Goal: Transaction & Acquisition: Book appointment/travel/reservation

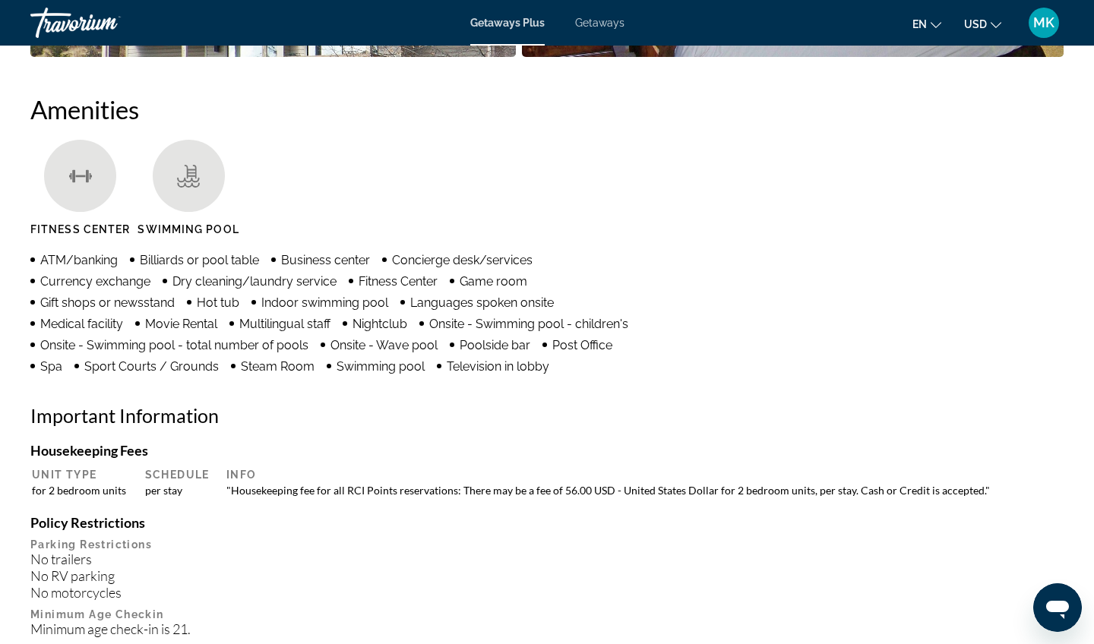
drag, startPoint x: 249, startPoint y: 501, endPoint x: 256, endPoint y: 502, distance: 7.8
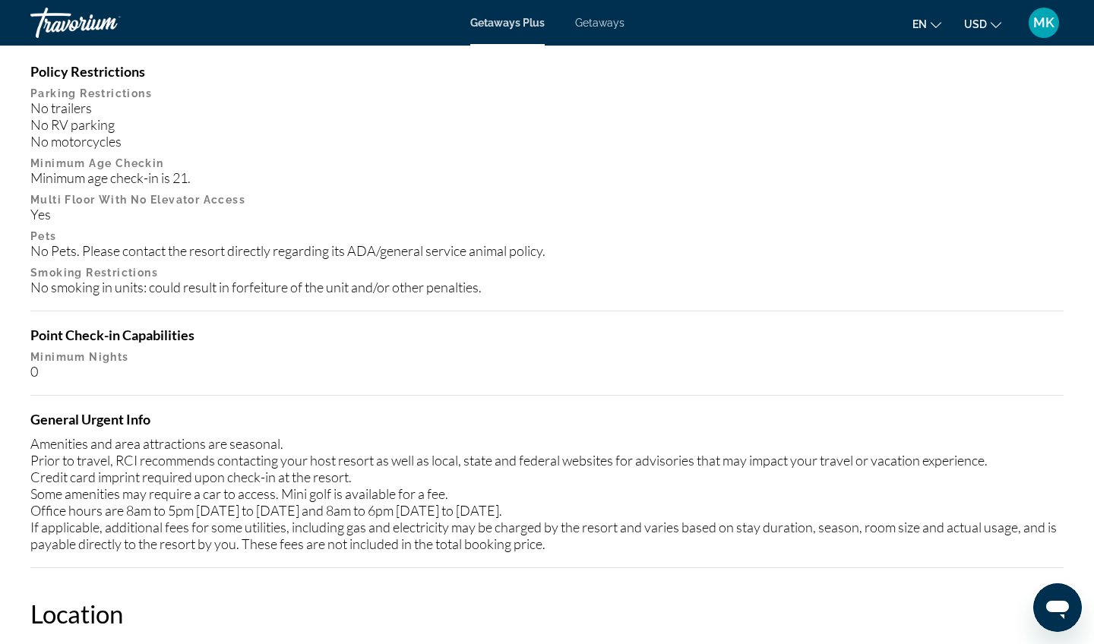
scroll to position [1591, 0]
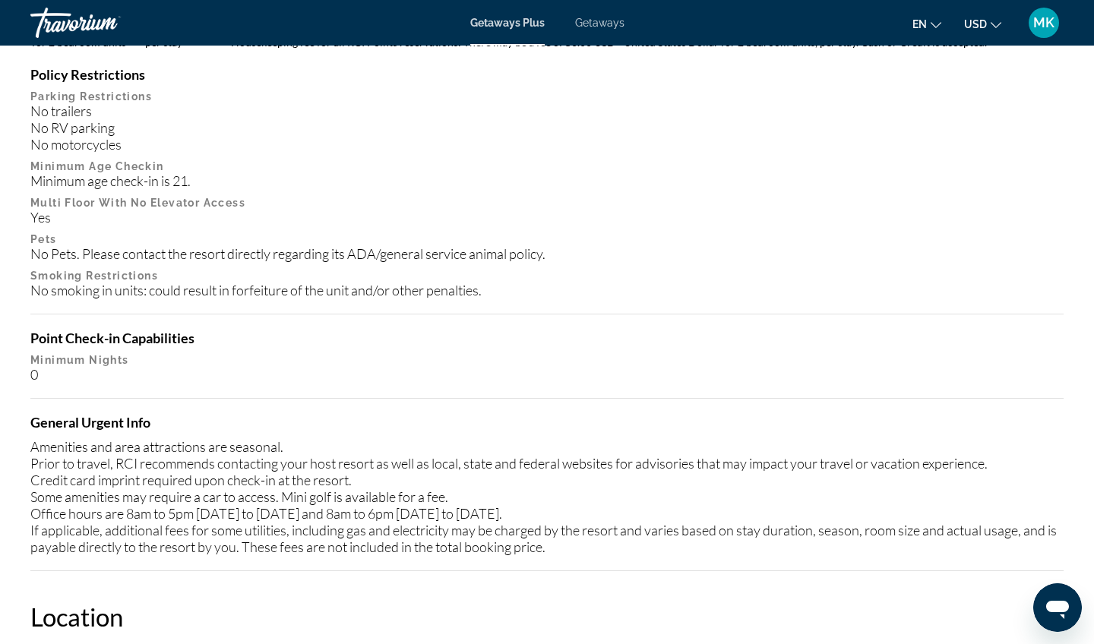
click at [248, 333] on h4 "Point Check-in Capabilities" at bounding box center [547, 338] width 1034 height 17
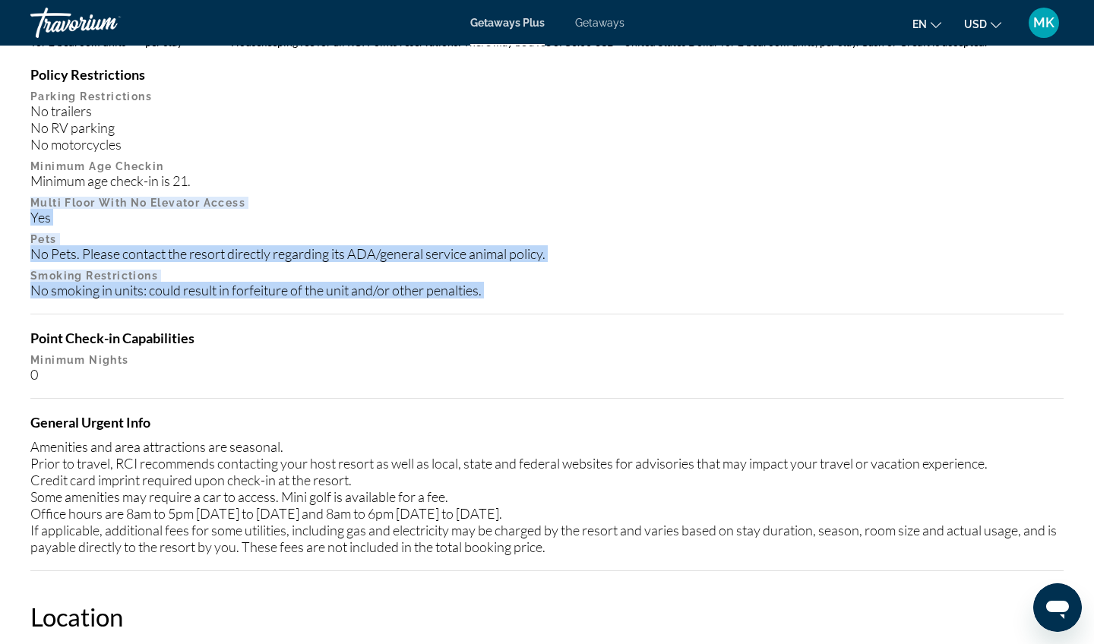
drag, startPoint x: 248, startPoint y: 319, endPoint x: 439, endPoint y: 182, distance: 234.7
click at [439, 182] on div "Housekeeping Fees Unit Type Schedule Info for 2 bedroom units per stay "Houseke…" at bounding box center [547, 283] width 1034 height 578
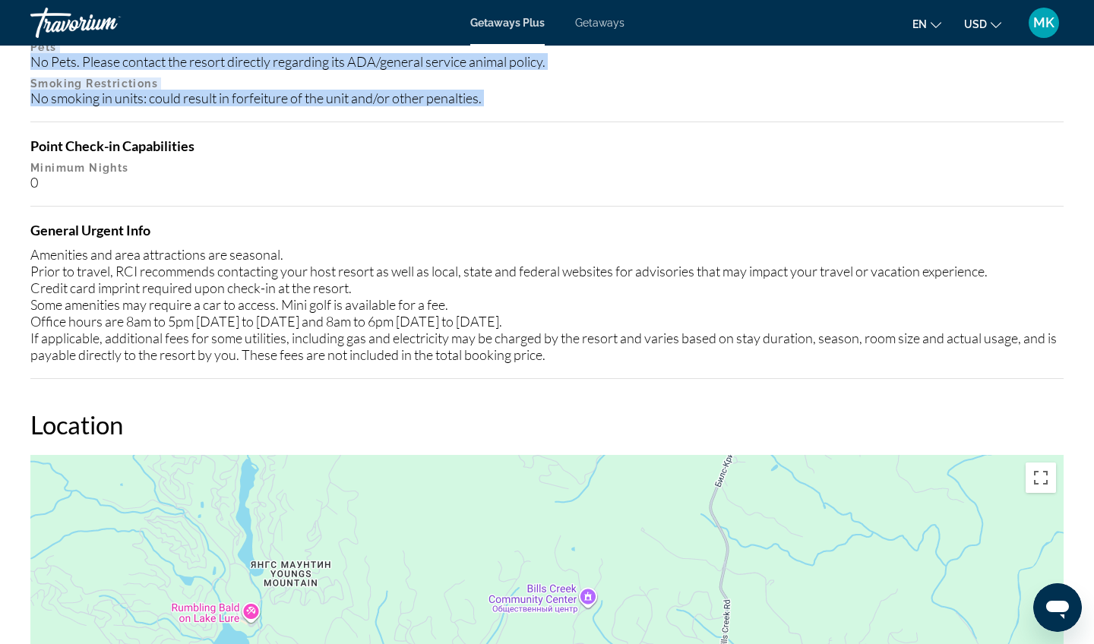
scroll to position [1784, 0]
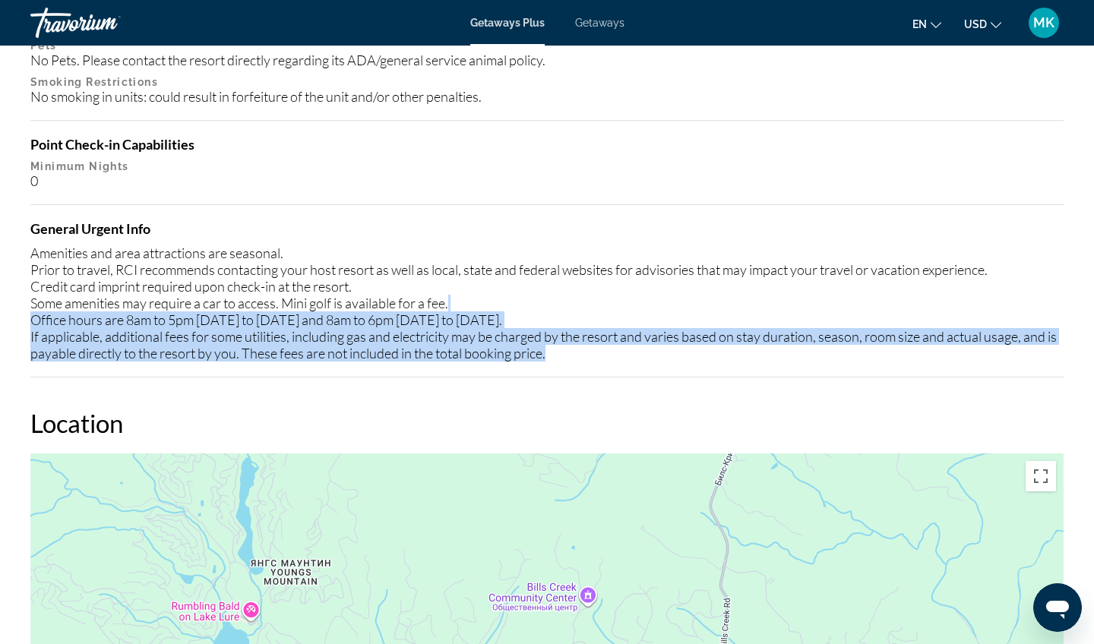
drag, startPoint x: 390, startPoint y: 367, endPoint x: 484, endPoint y: 306, distance: 112.6
click at [485, 306] on div "Housekeeping Fees Unit Type Schedule Info for 2 bedroom units per stay "Houseke…" at bounding box center [547, 89] width 1034 height 578
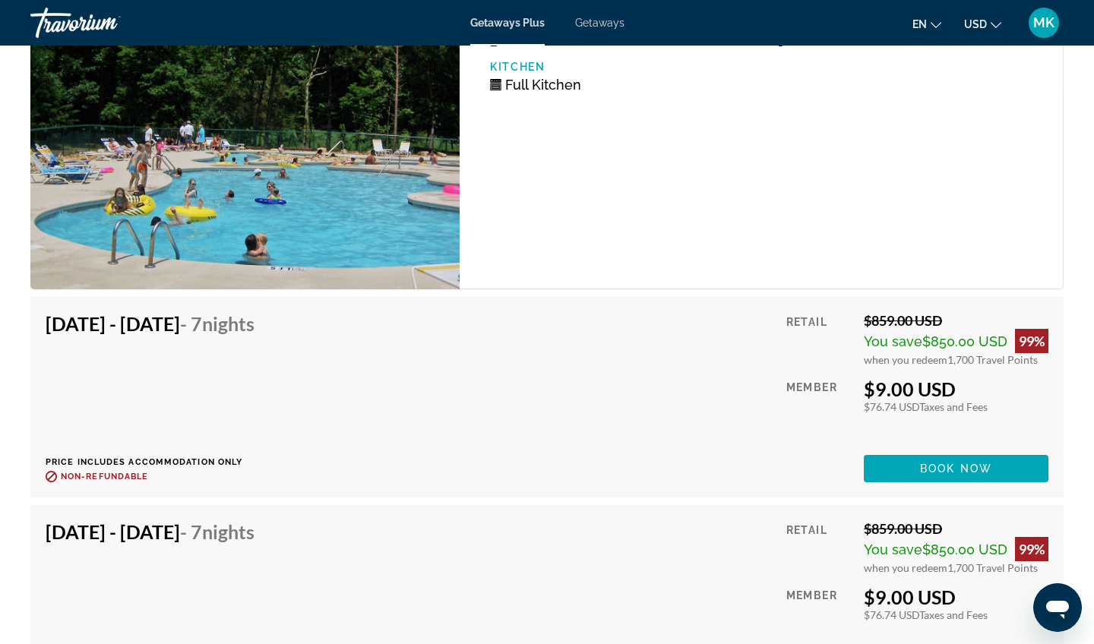
scroll to position [2869, 0]
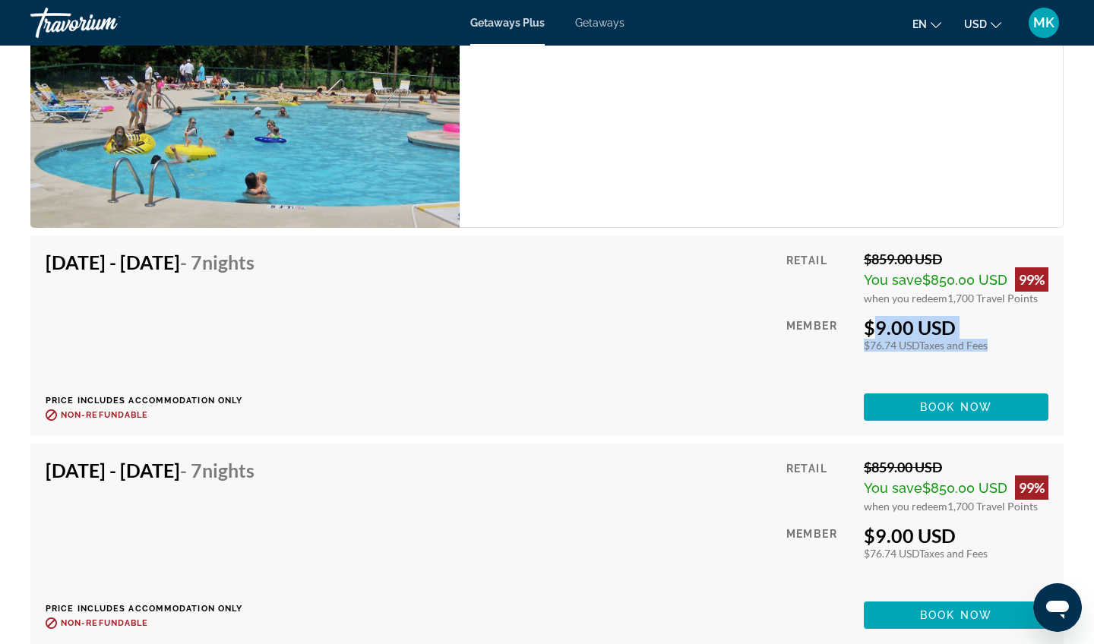
drag, startPoint x: 857, startPoint y: 325, endPoint x: 989, endPoint y: 351, distance: 134.0
click at [989, 351] on div "Retail $859.00 USD You save $850.00 USD 99% when you redeem 1,700 Travel Points…" at bounding box center [918, 336] width 262 height 170
drag, startPoint x: 907, startPoint y: 281, endPoint x: 991, endPoint y: 347, distance: 107.2
click at [991, 347] on div "Retail $859.00 USD You save $850.00 USD 99% when you redeem 1,700 Travel Points…" at bounding box center [918, 336] width 262 height 170
click at [991, 347] on div "$76.74 USD Taxes and Fees" at bounding box center [956, 345] width 185 height 13
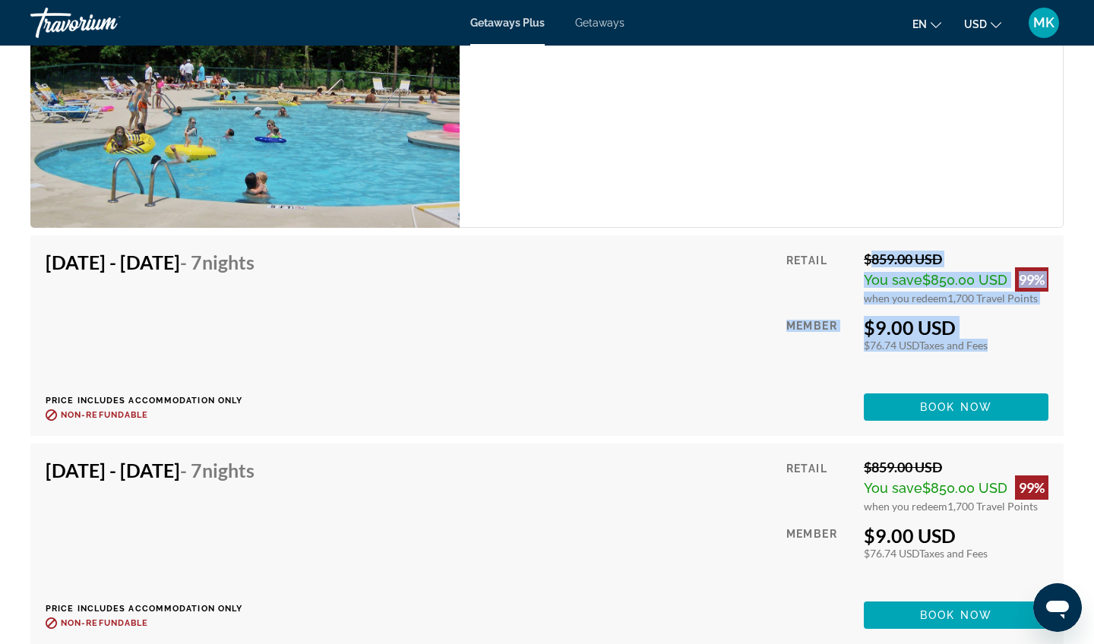
drag, startPoint x: 991, startPoint y: 347, endPoint x: 1000, endPoint y: 232, distance: 115.9
click at [1000, 232] on div "2 Bedroom Unit (Full Kitchen) Bedrooms 2 Max Occupancy 8 Kitchen Full Kitchen […" at bounding box center [547, 589] width 1034 height 1376
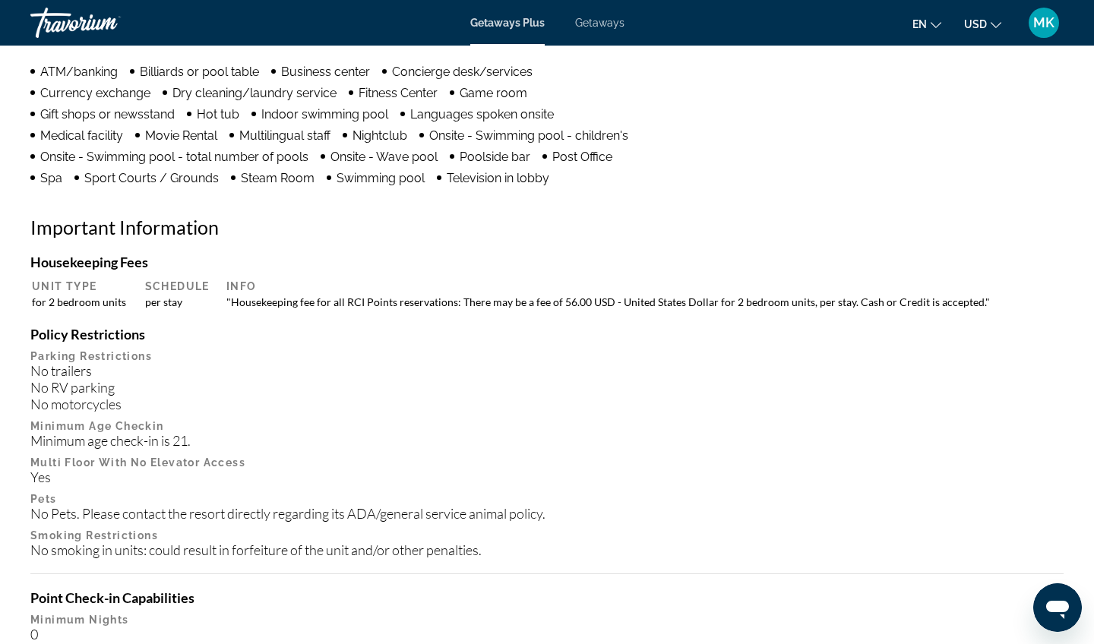
scroll to position [1330, 0]
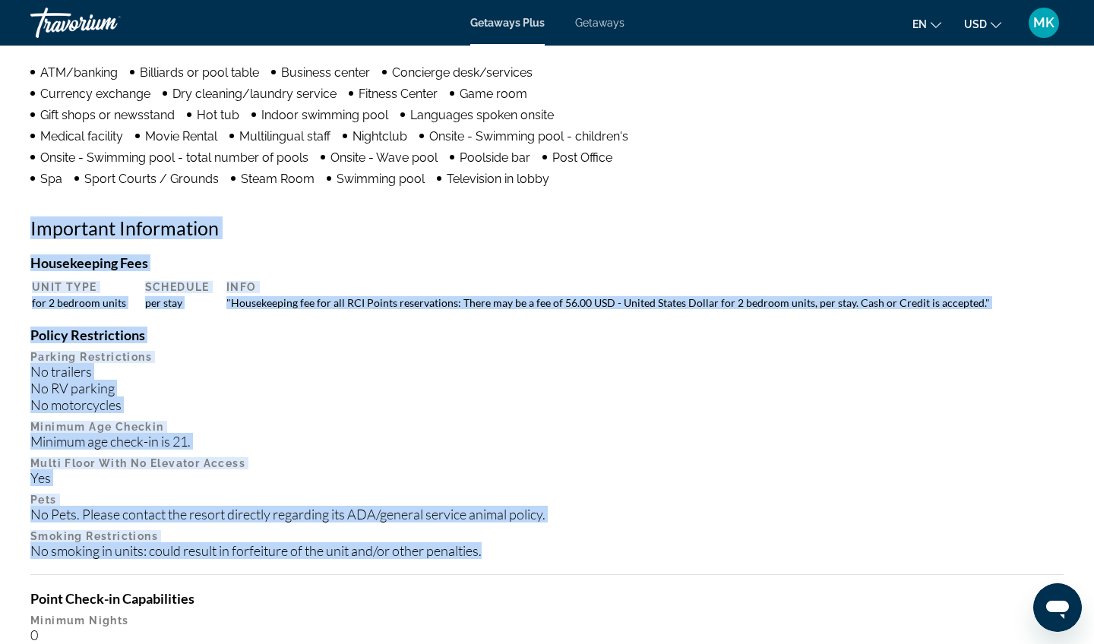
drag, startPoint x: 443, startPoint y: 203, endPoint x: 520, endPoint y: 555, distance: 360.2
click at [518, 555] on div "Amenities [GEOGRAPHIC_DATA] Swimming Pool ATM/banking Billiards or pool table B…" at bounding box center [547, 370] width 1034 height 926
click at [520, 555] on div "No smoking in units: could result in forfeiture of the unit and/or other penalt…" at bounding box center [547, 551] width 1034 height 17
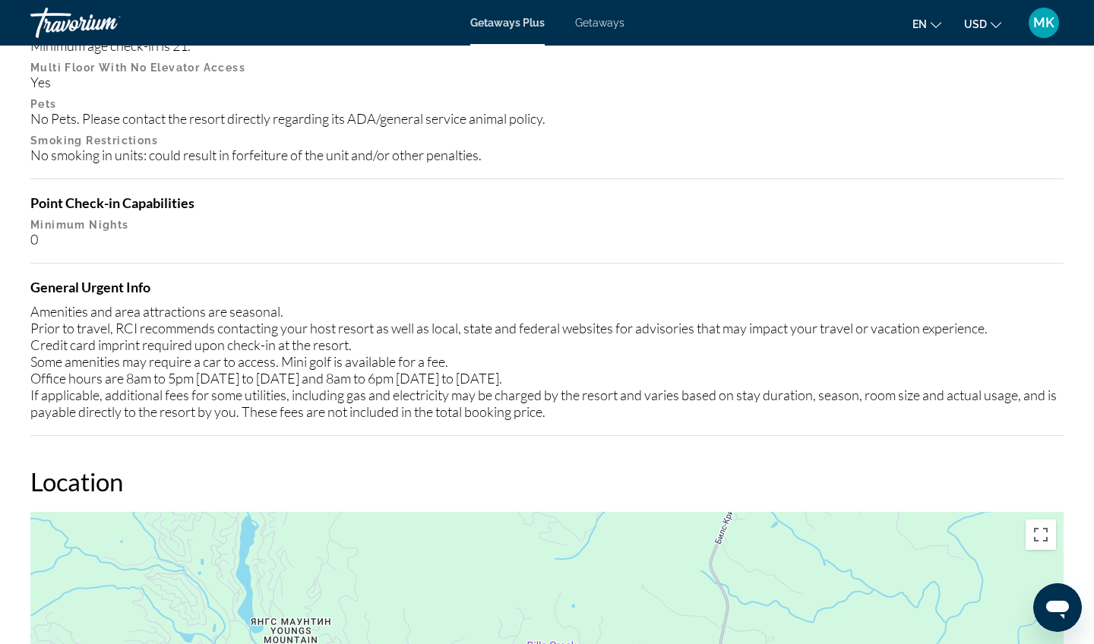
scroll to position [1714, 0]
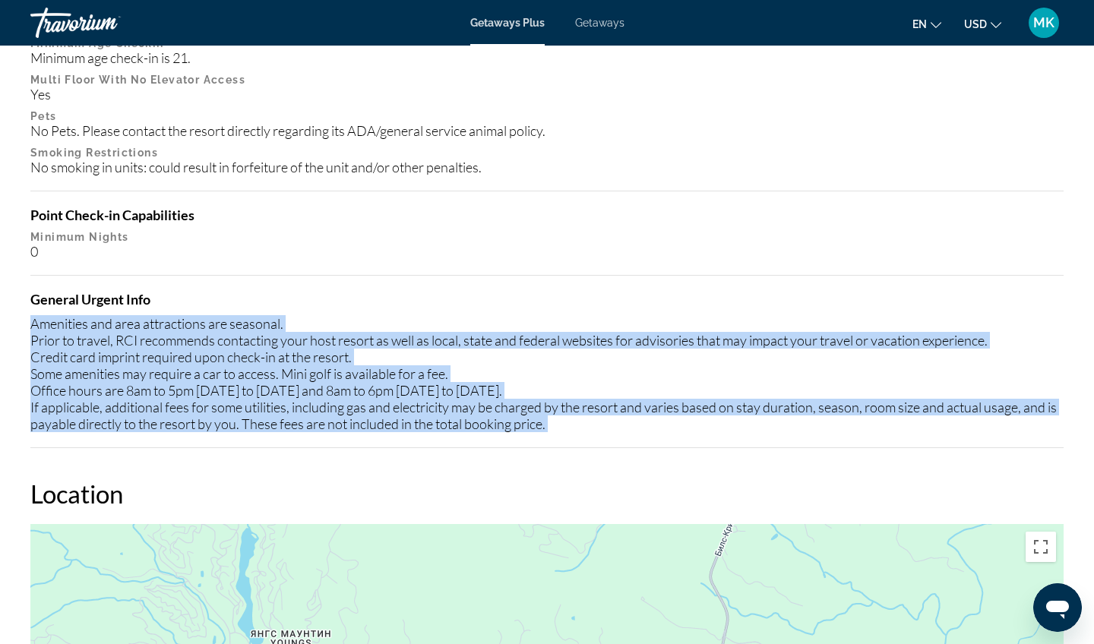
drag, startPoint x: 765, startPoint y: 455, endPoint x: 955, endPoint y: 293, distance: 250.2
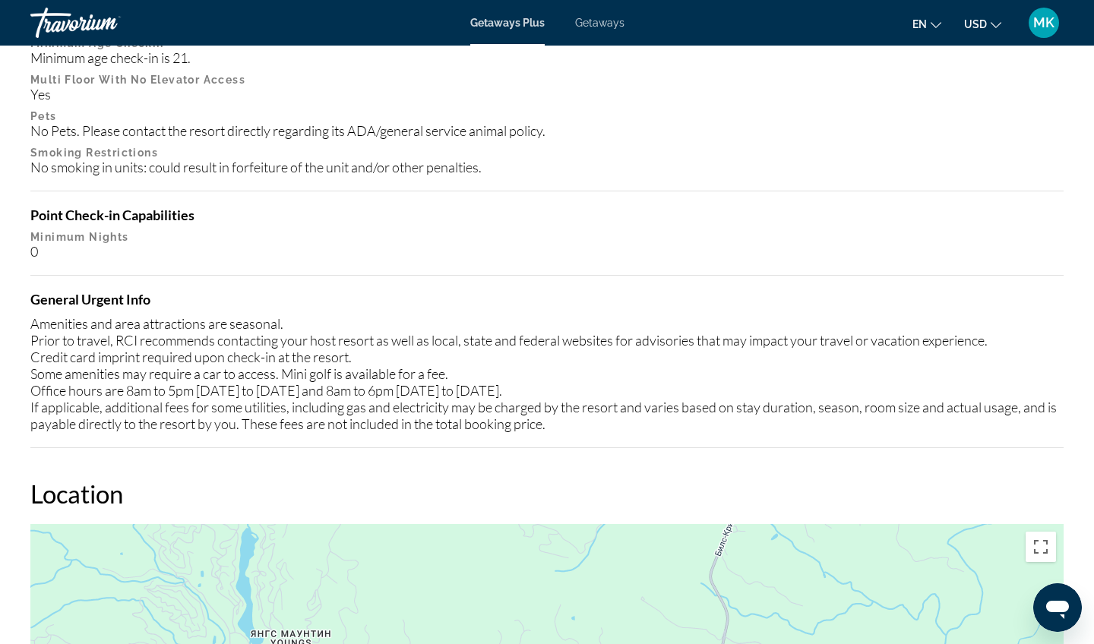
click at [955, 289] on div "Housekeeping Fees Unit Type Schedule Info for 2 bedroom units per stay "Houseke…" at bounding box center [547, 160] width 1034 height 578
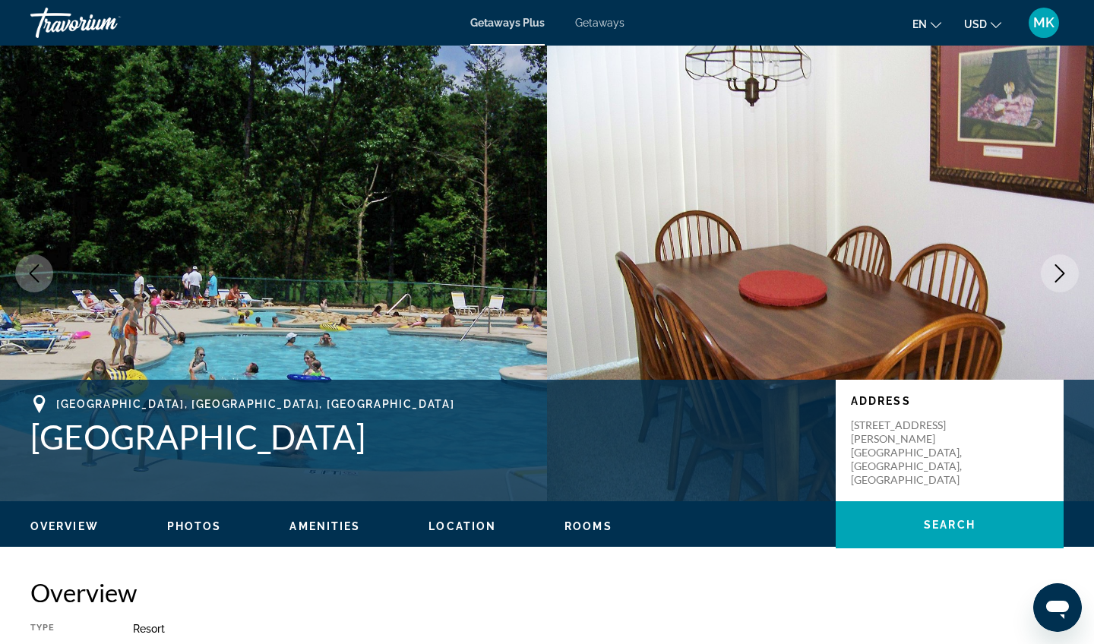
scroll to position [0, 0]
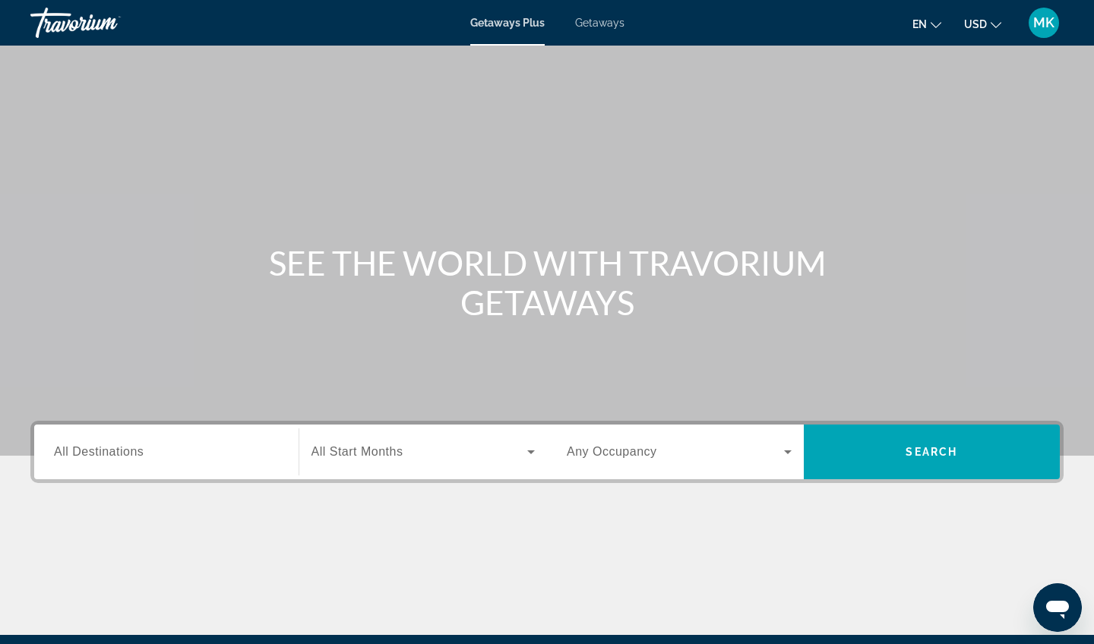
click at [174, 453] on input "Destination All Destinations" at bounding box center [166, 453] width 225 height 18
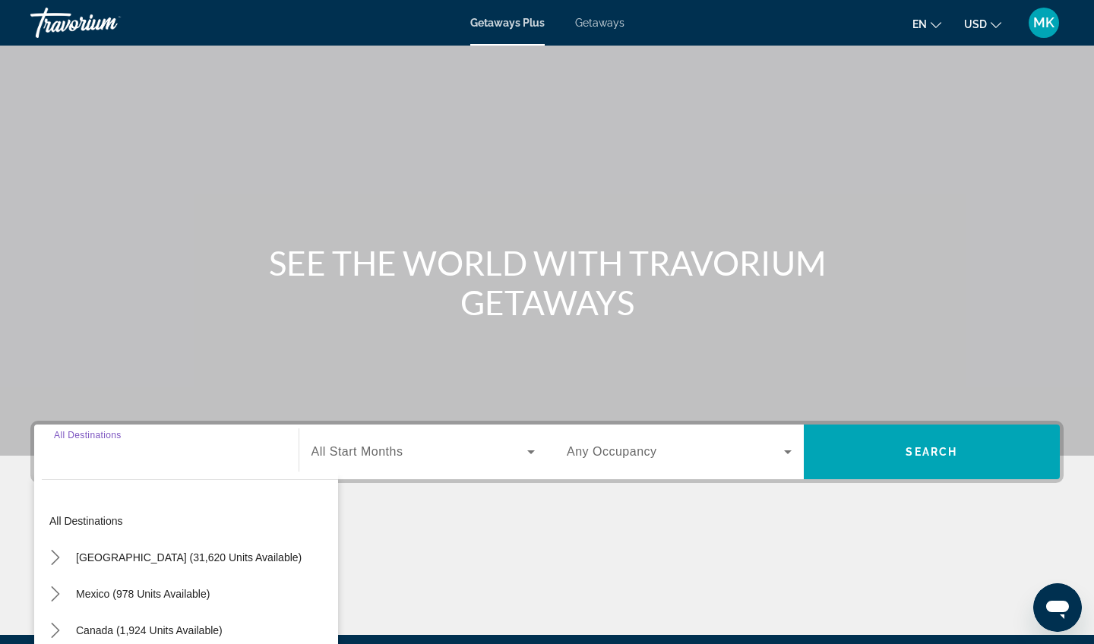
scroll to position [177, 0]
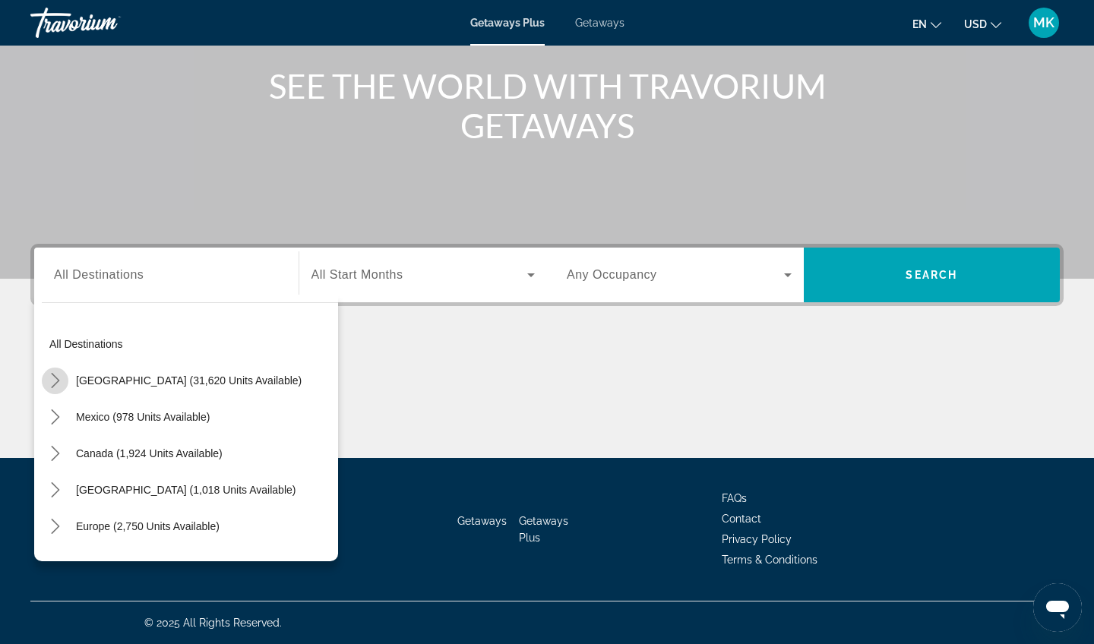
click at [55, 382] on icon "Toggle United States (31,620 units available) submenu" at bounding box center [55, 380] width 15 height 15
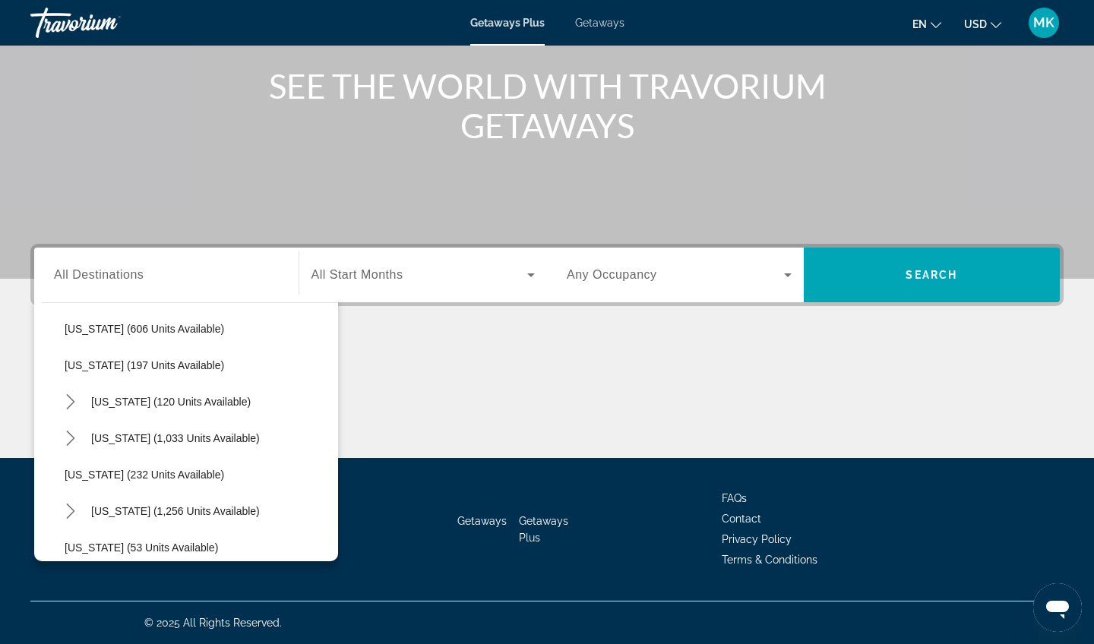
scroll to position [898, 0]
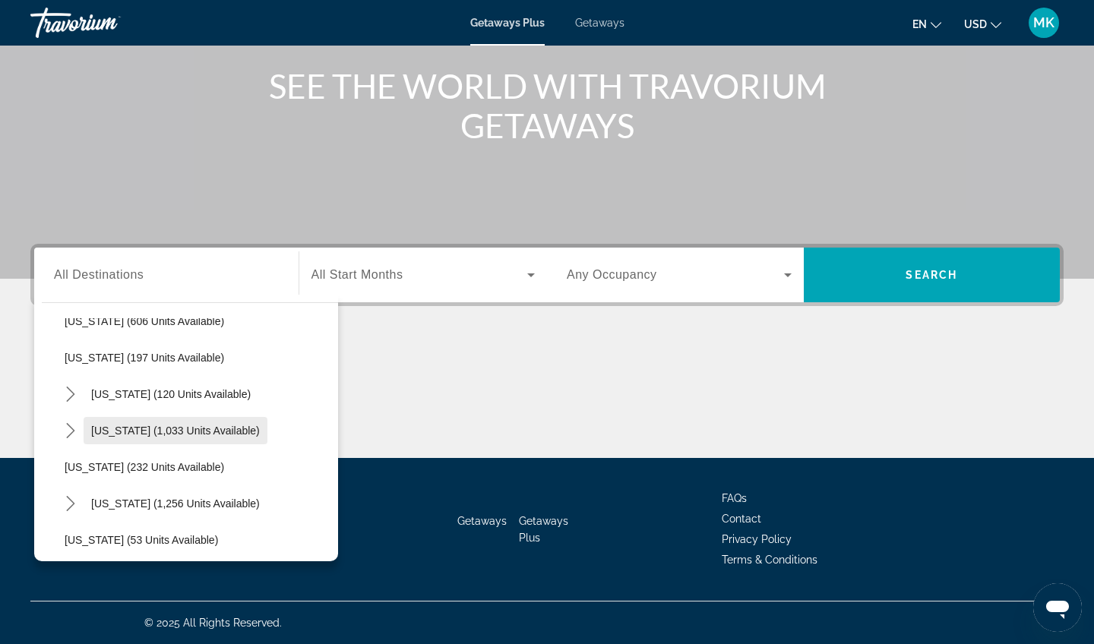
click at [153, 432] on span "North Carolina (1,033 units available)" at bounding box center [175, 431] width 169 height 12
type input "**********"
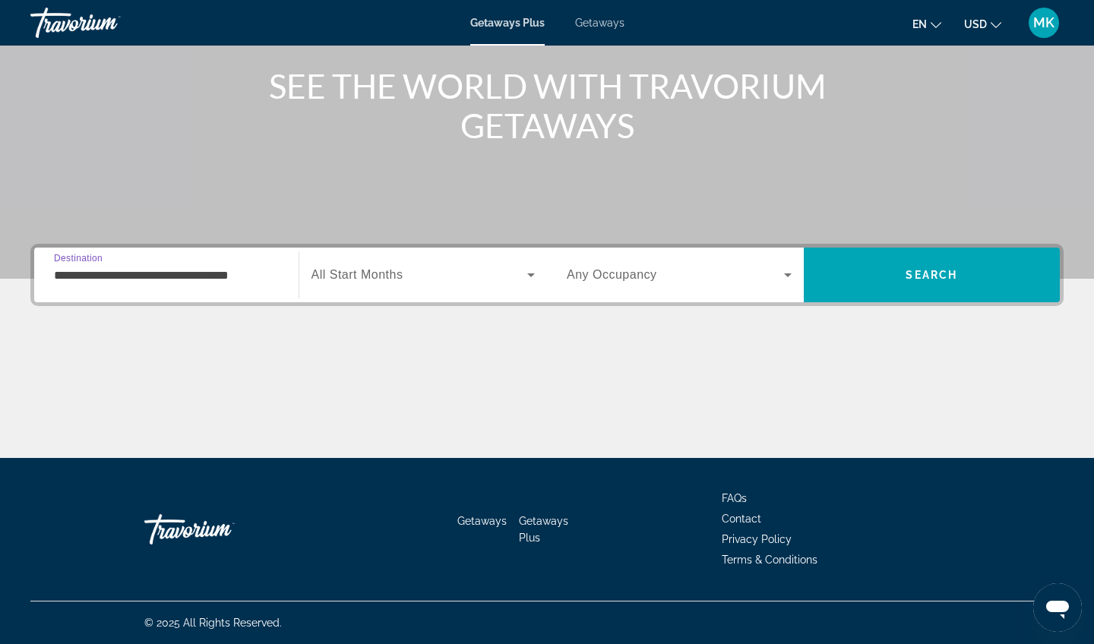
click at [439, 282] on span "Search widget" at bounding box center [420, 275] width 217 height 18
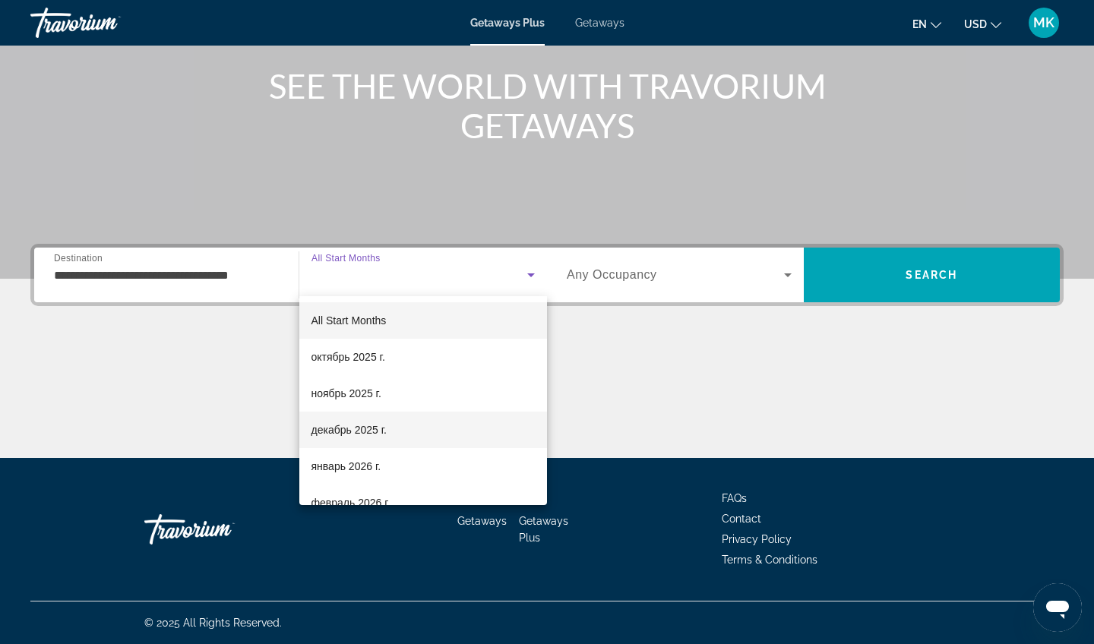
click at [396, 432] on mat-option "декабрь 2025 г." at bounding box center [423, 430] width 249 height 36
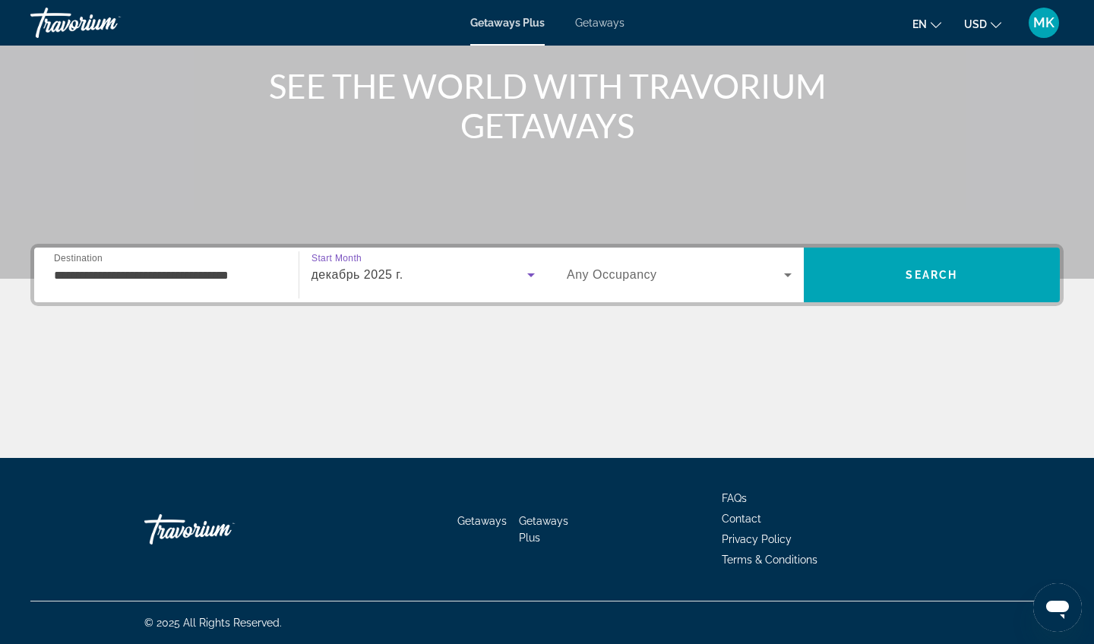
click at [681, 284] on div "Search widget" at bounding box center [679, 275] width 225 height 43
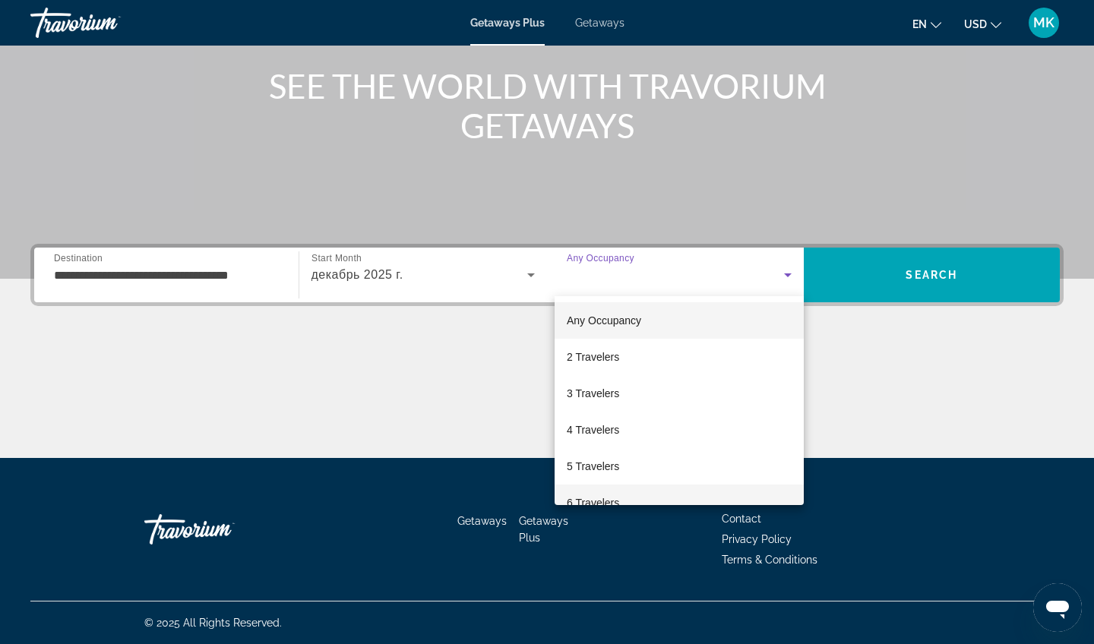
click at [616, 497] on span "6 Travelers" at bounding box center [593, 503] width 52 height 18
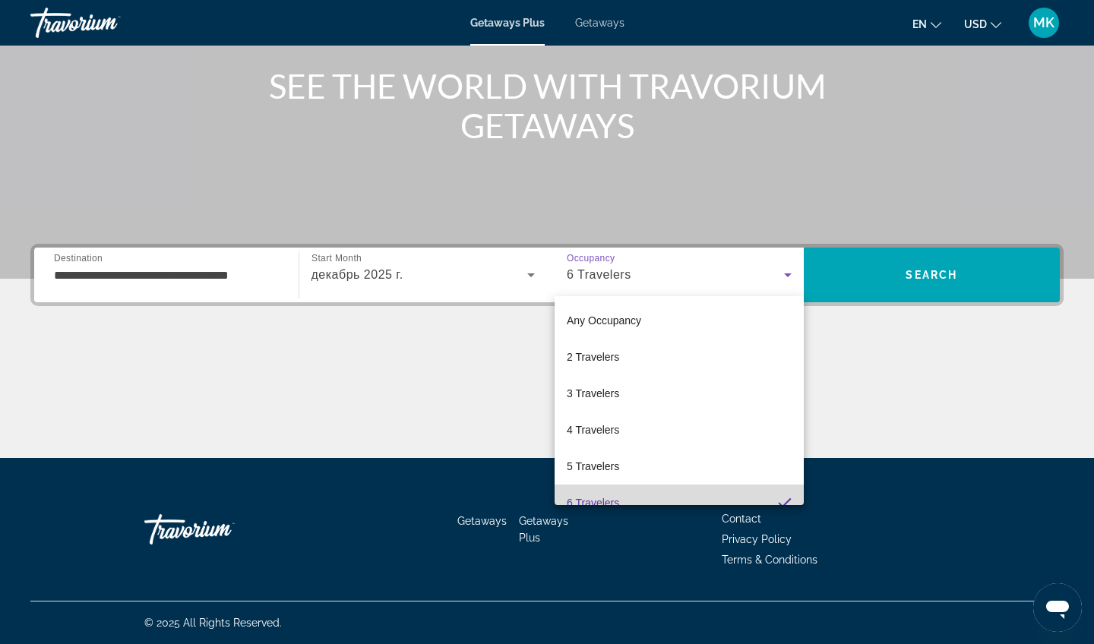
scroll to position [0, 0]
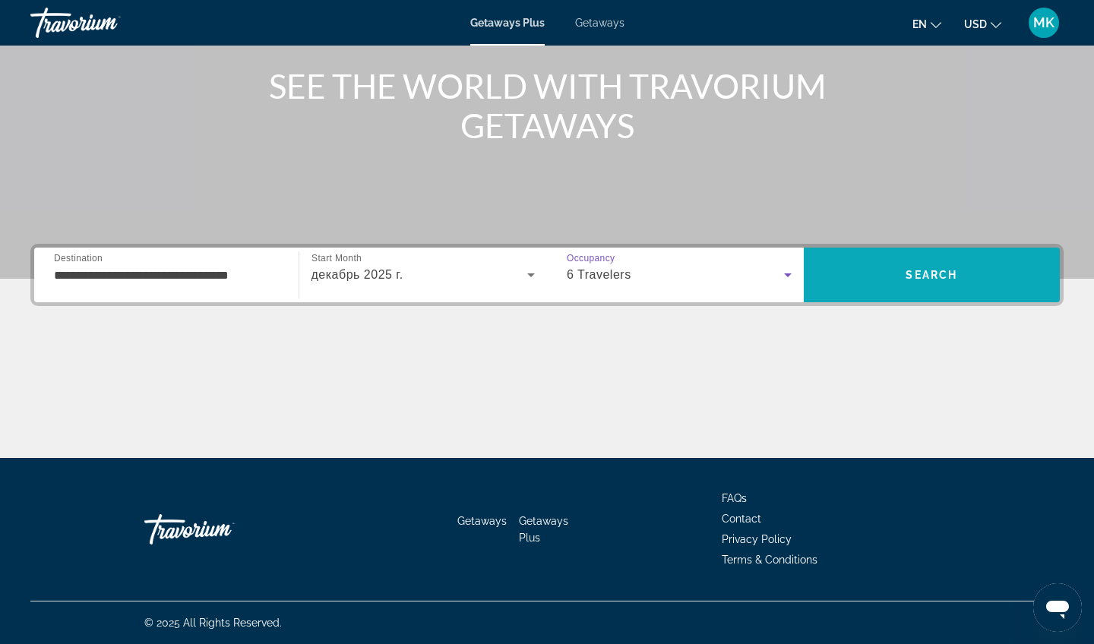
click at [936, 277] on span "Search" at bounding box center [932, 275] width 52 height 12
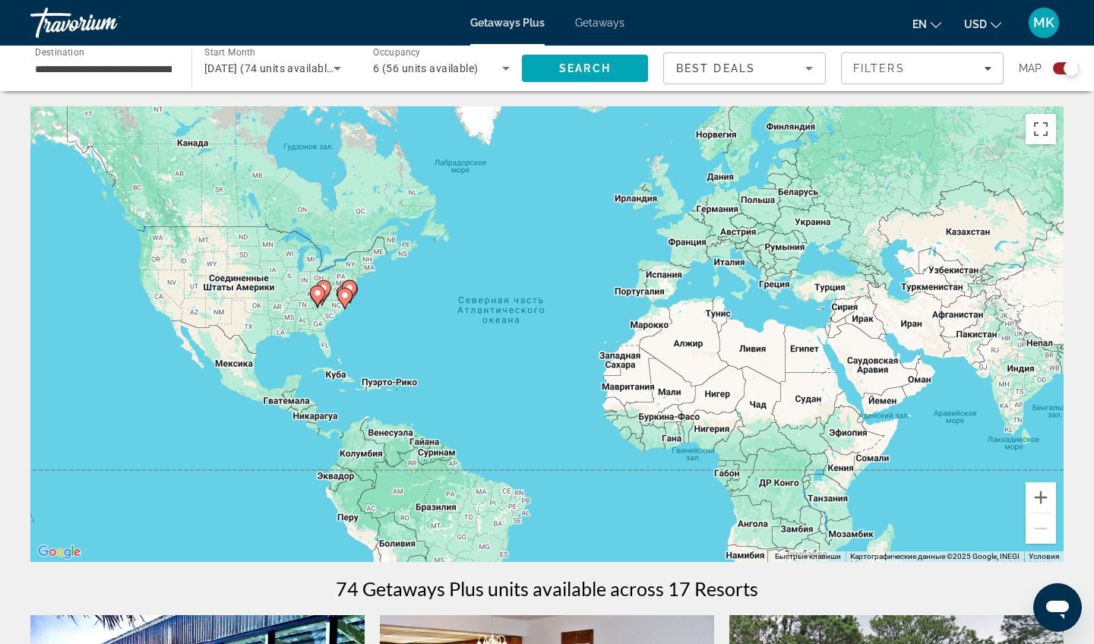
click at [331, 316] on div "Чтобы активировать перетаскивание с помощью клавиатуры, нажмите Alt + Ввод. Пос…" at bounding box center [547, 334] width 1034 height 456
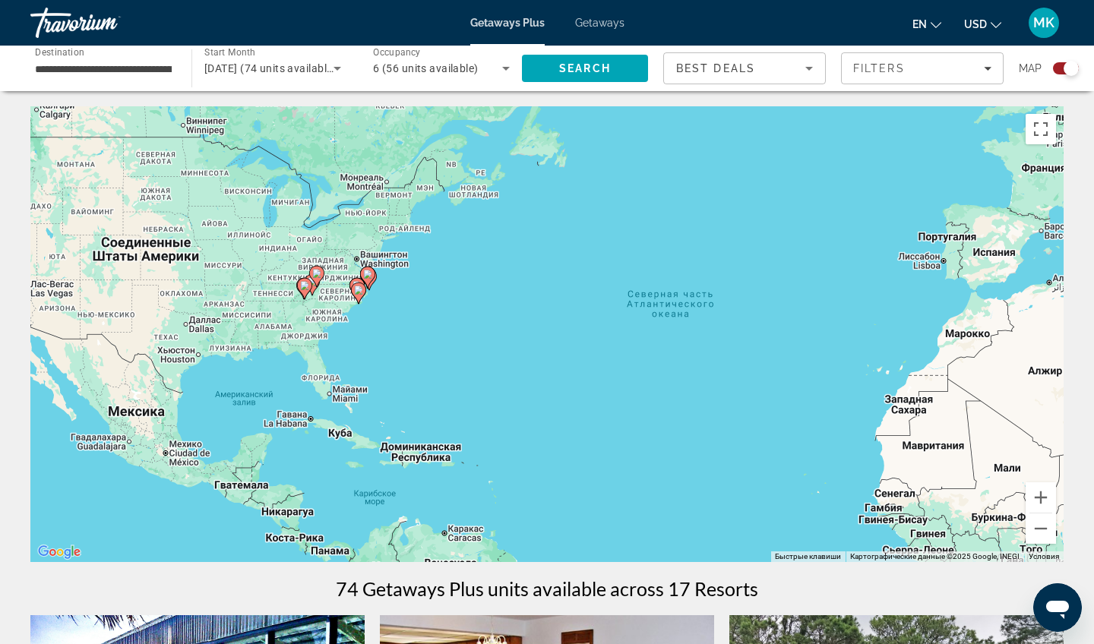
click at [327, 310] on div "Чтобы активировать перетаскивание с помощью клавиатуры, нажмите Alt + Ввод. Пос…" at bounding box center [547, 334] width 1034 height 456
click at [306, 311] on div "Чтобы активировать перетаскивание с помощью клавиатуры, нажмите Alt + Ввод. Пос…" at bounding box center [547, 334] width 1034 height 456
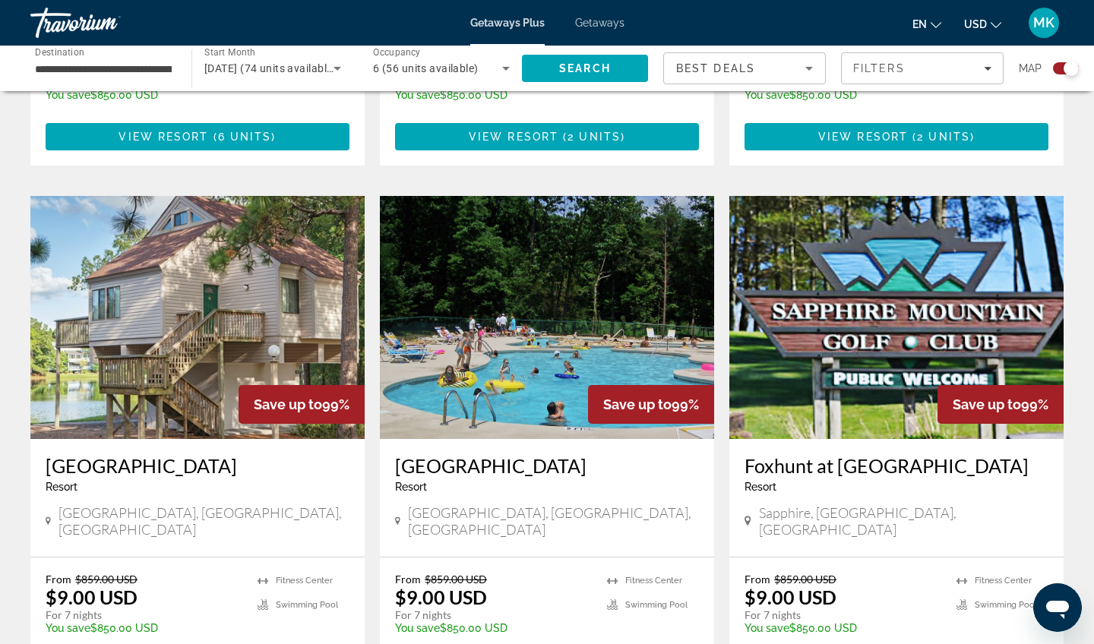
scroll to position [1512, 0]
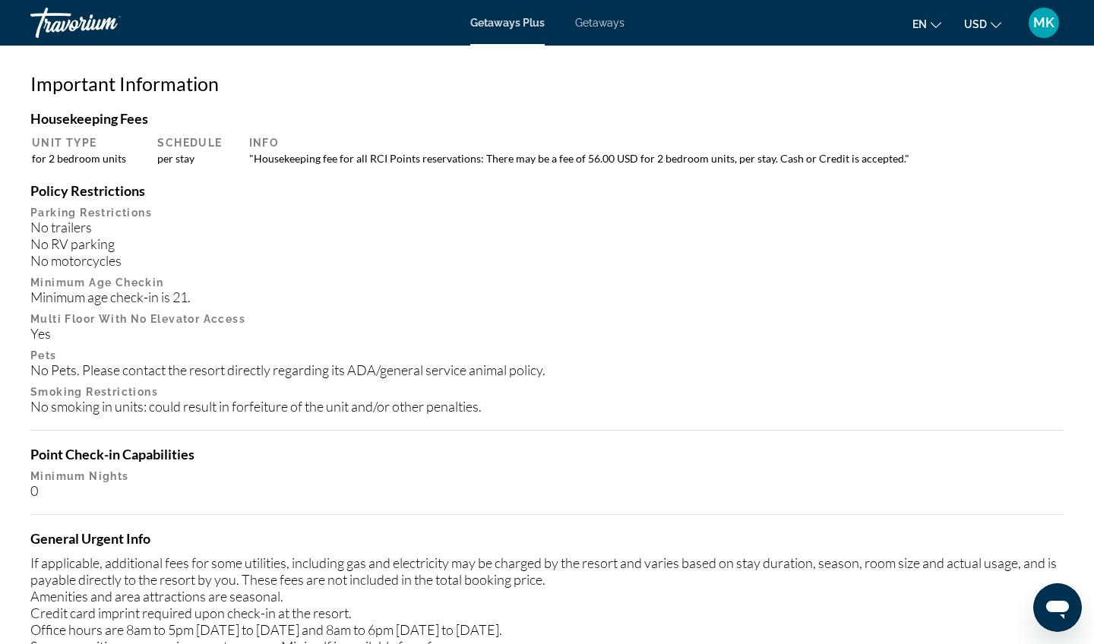
scroll to position [1479, 0]
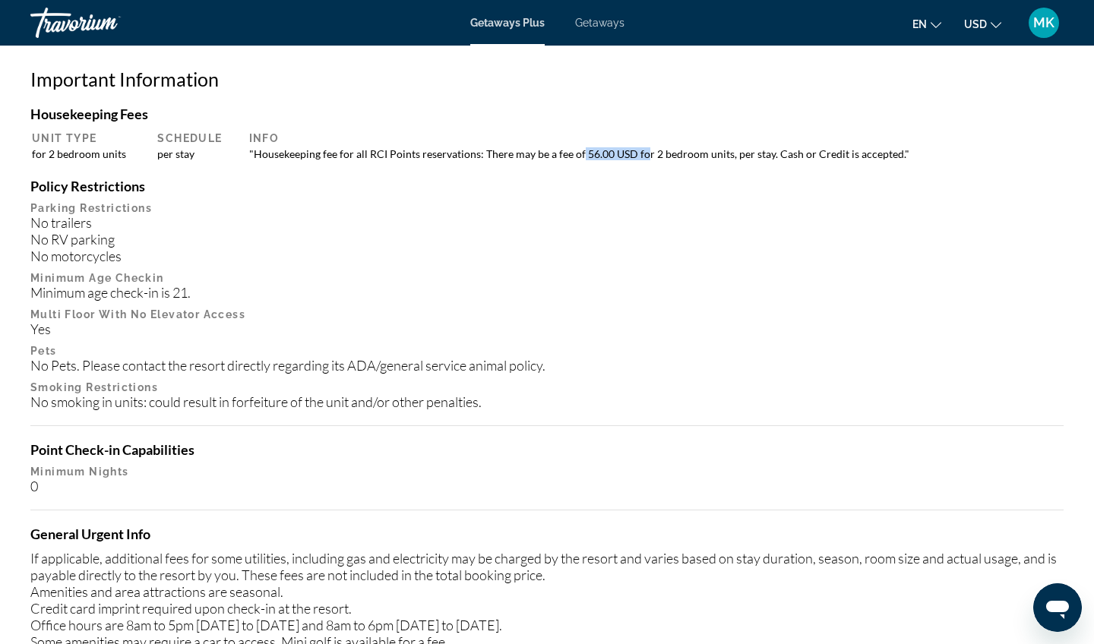
drag, startPoint x: 581, startPoint y: 152, endPoint x: 641, endPoint y: 152, distance: 60.0
click at [641, 153] on td ""Housekeeping fee for all RCI Points reservations: There may be a fee of 56.00 …" at bounding box center [652, 154] width 821 height 14
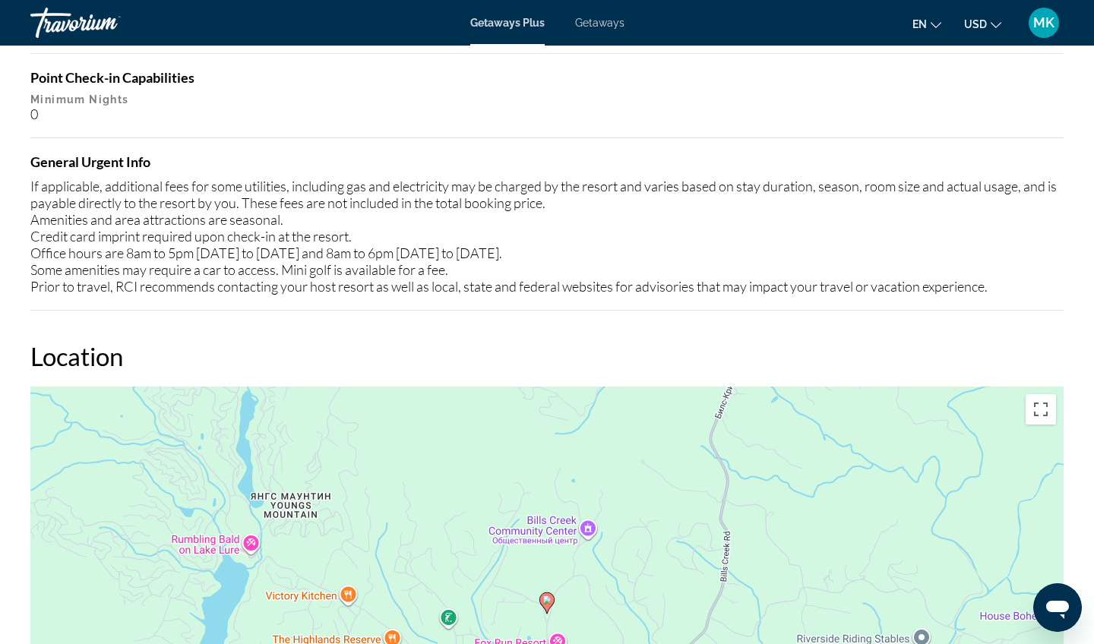
scroll to position [1854, 0]
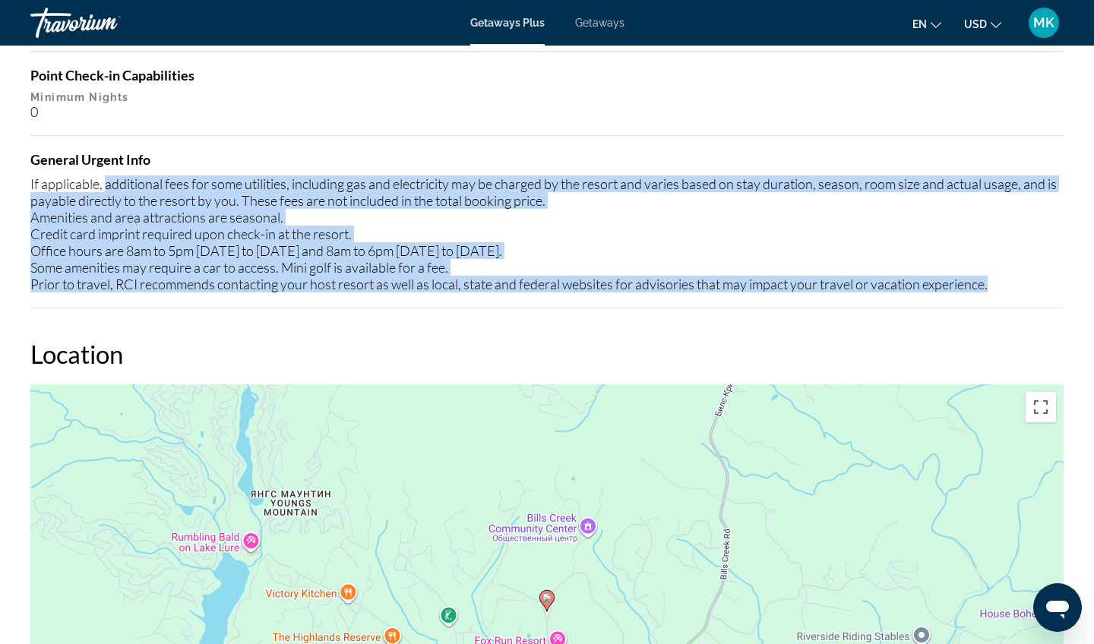
drag, startPoint x: 1002, startPoint y: 287, endPoint x: 106, endPoint y: 180, distance: 901.6
click at [107, 180] on div "If applicable, additional fees for some utilities, including gas and electricit…" at bounding box center [547, 234] width 1034 height 117
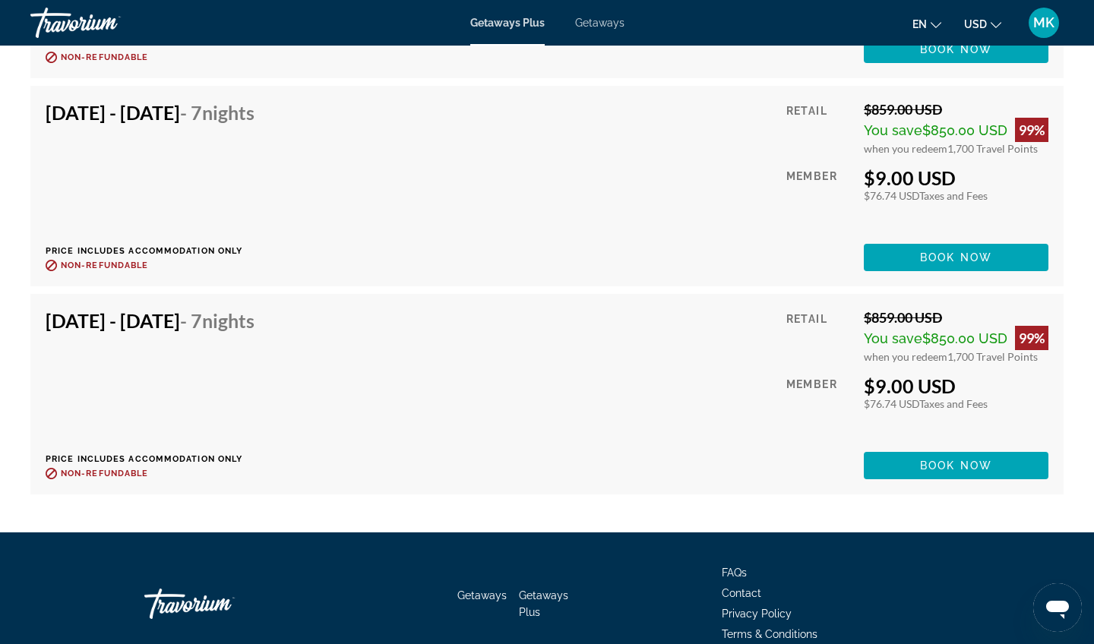
scroll to position [3661, 0]
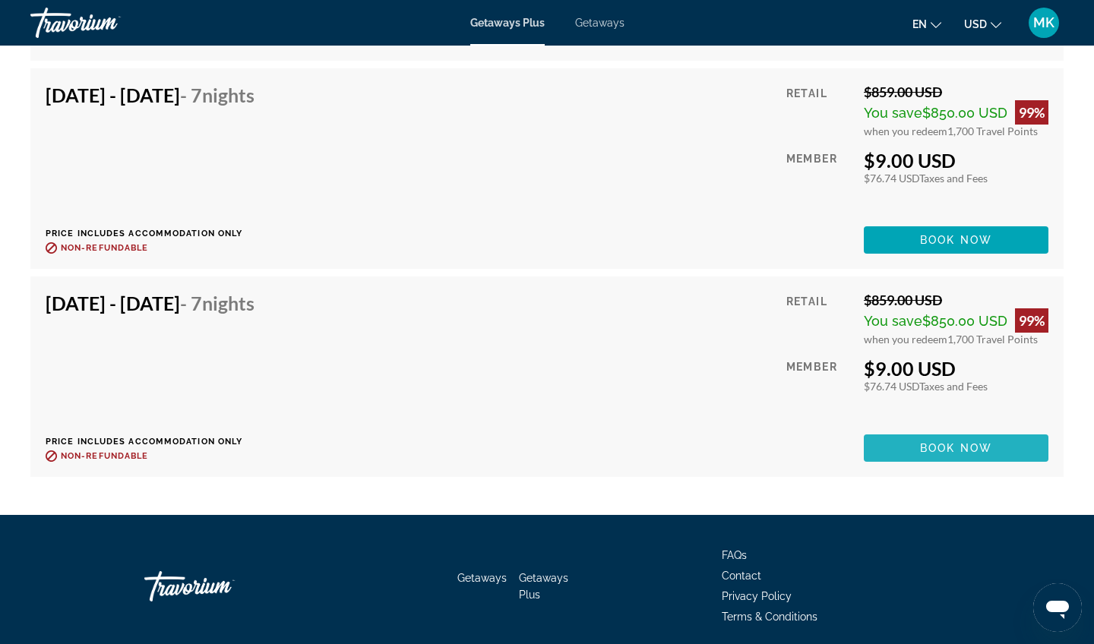
click at [921, 450] on span "Book now" at bounding box center [956, 448] width 72 height 12
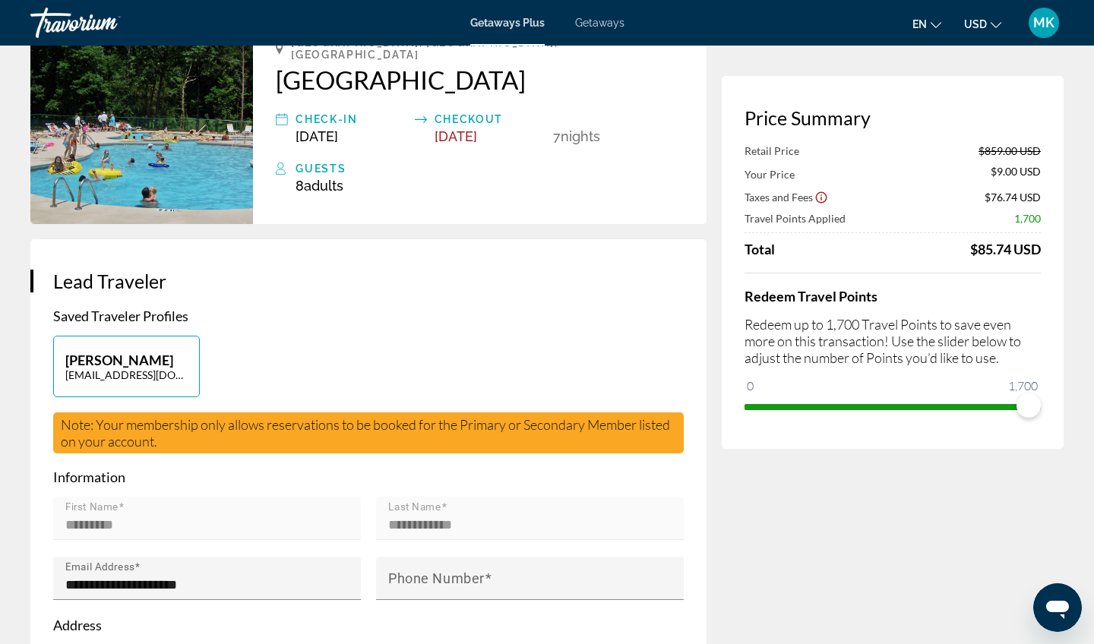
scroll to position [117, 0]
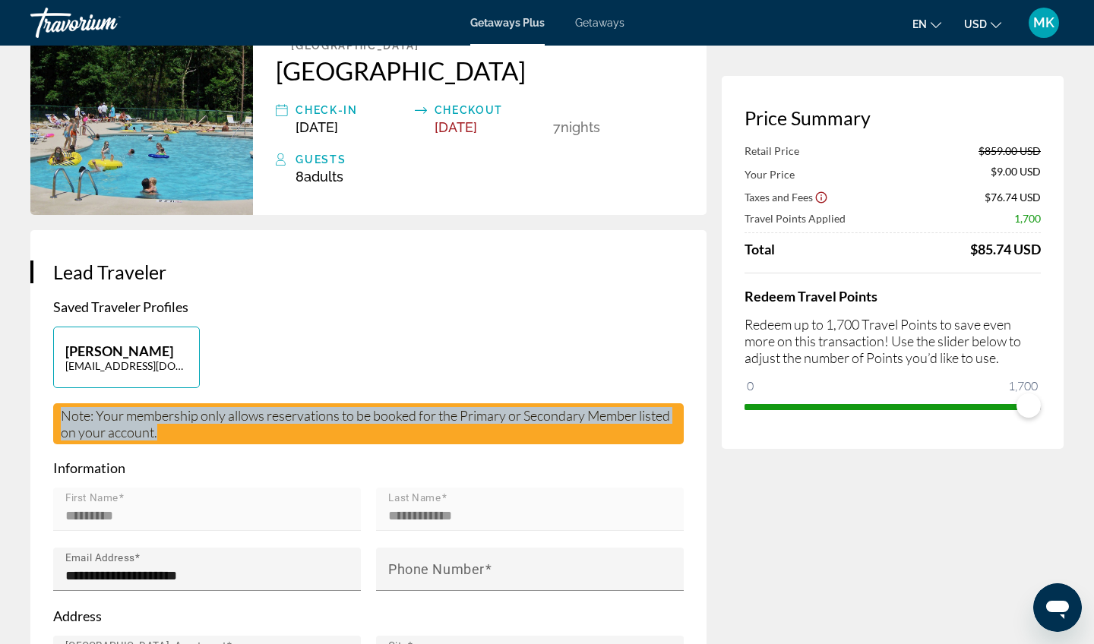
drag, startPoint x: 160, startPoint y: 438, endPoint x: 57, endPoint y: 416, distance: 105.5
click at [57, 416] on div "Note: Your membership only allows reservations to be booked for the Primary or …" at bounding box center [368, 424] width 631 height 41
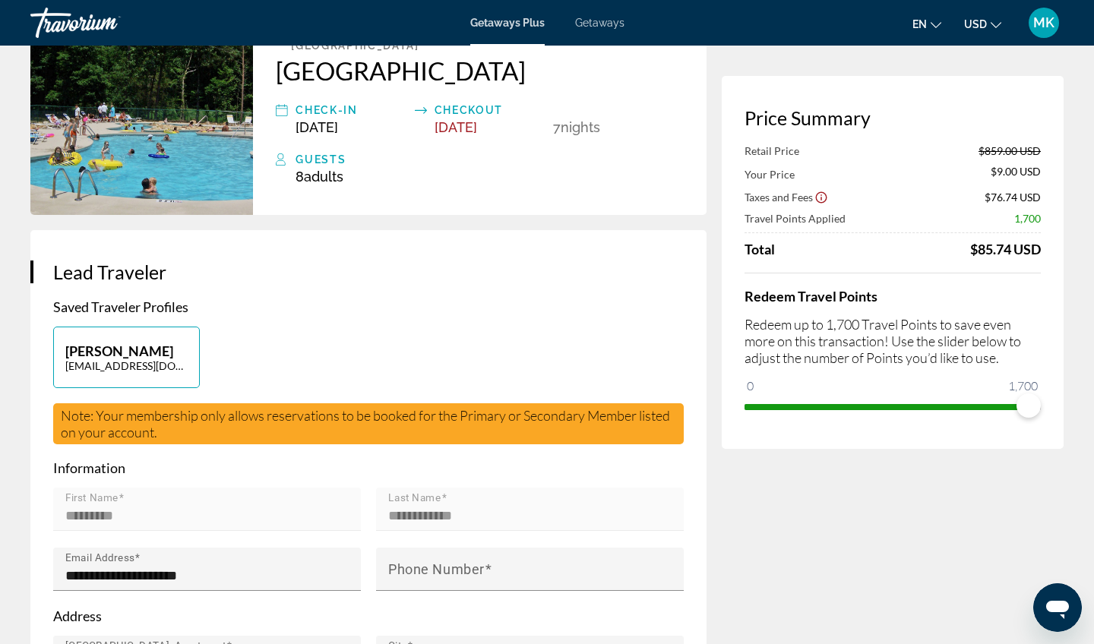
click at [635, 327] on div "Margarita Kalashnikova lisichkamrg@gmail.com" at bounding box center [369, 365] width 646 height 77
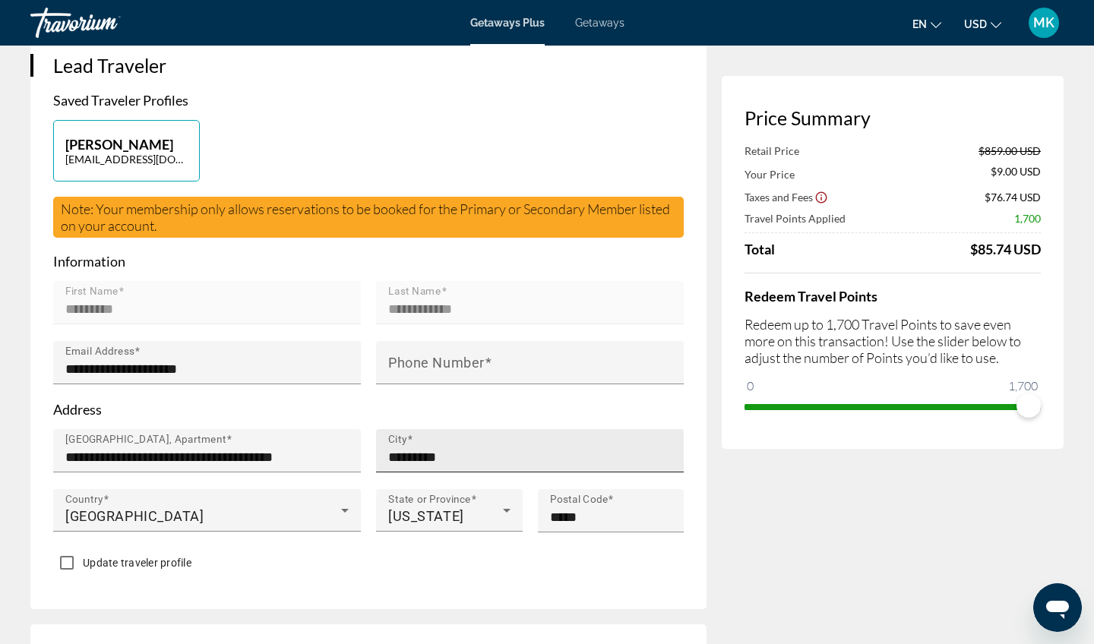
scroll to position [324, 0]
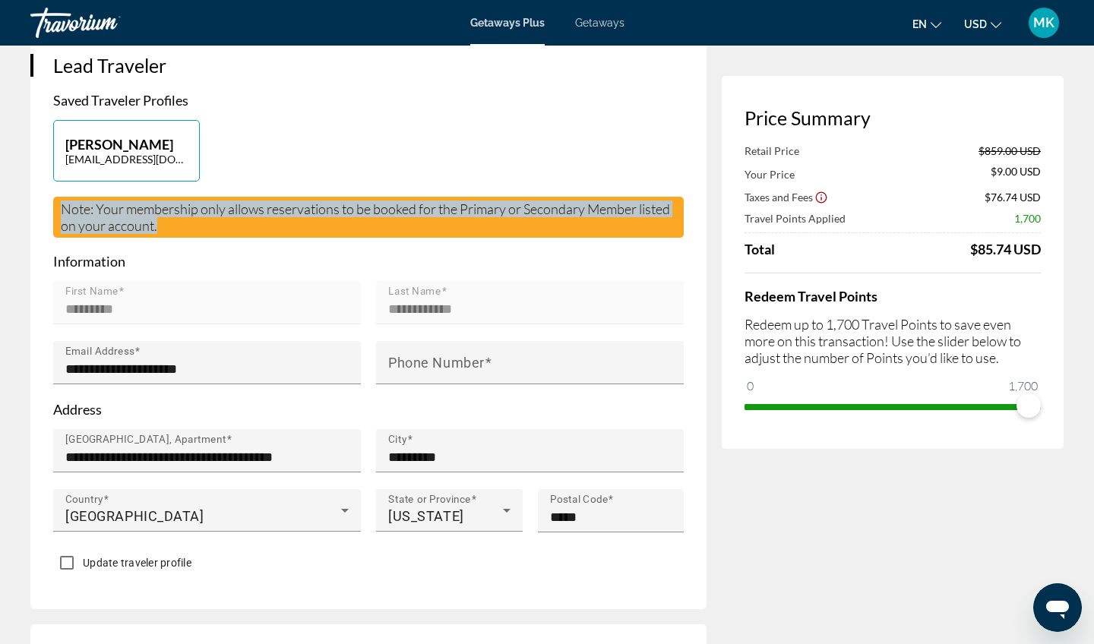
drag, startPoint x: 160, startPoint y: 230, endPoint x: 58, endPoint y: 211, distance: 103.5
click at [58, 211] on div "Note: Your membership only allows reservations to be booked for the Primary or …" at bounding box center [368, 217] width 631 height 41
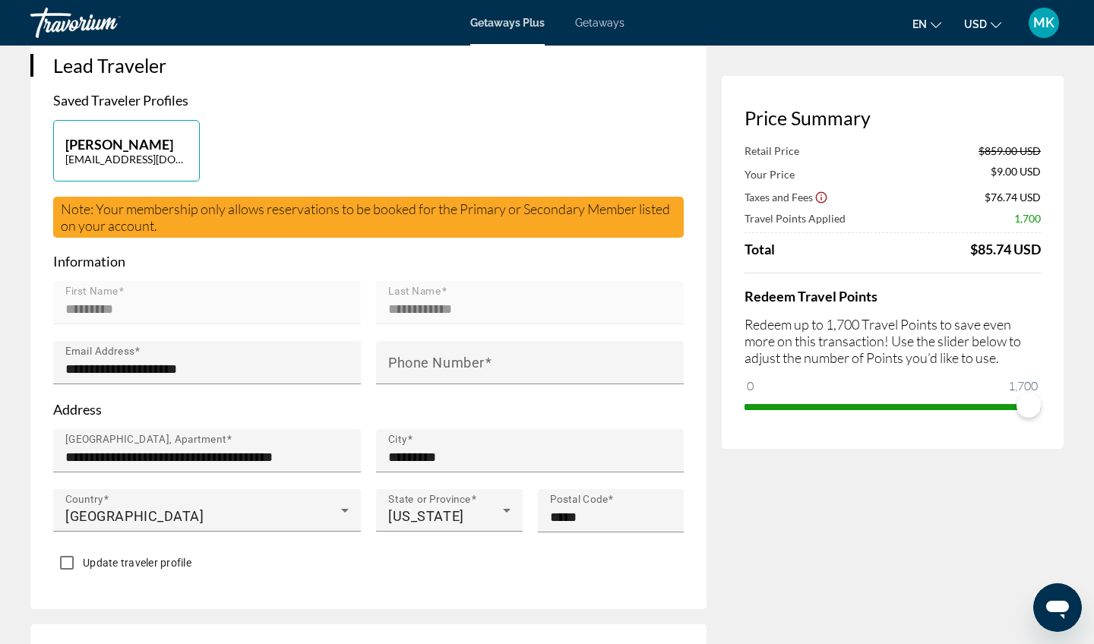
click at [616, 270] on p "Information" at bounding box center [368, 261] width 631 height 17
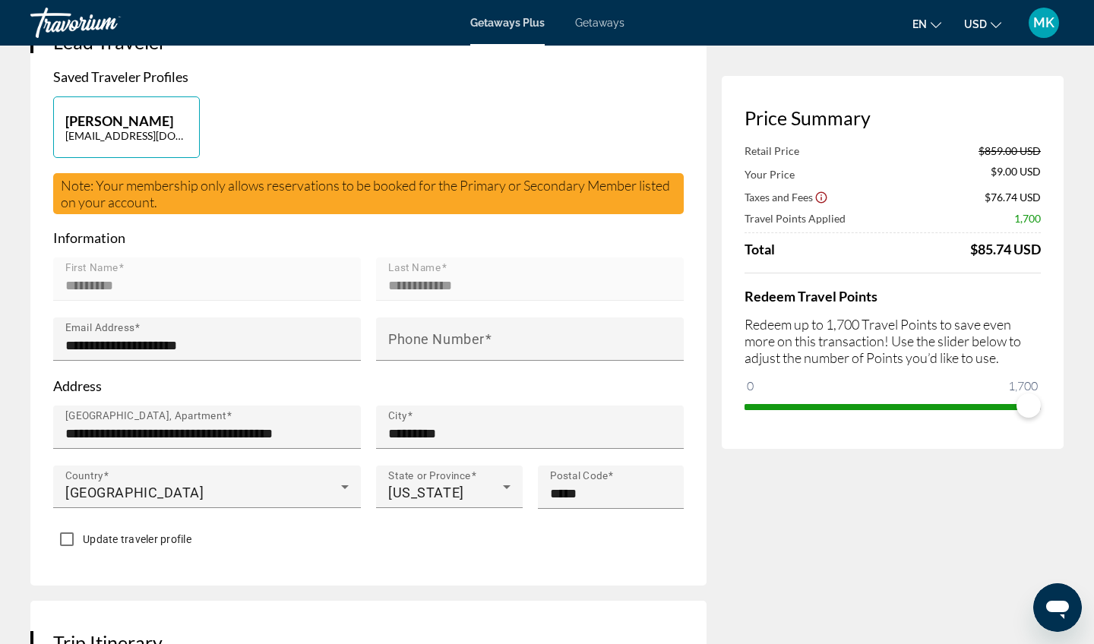
scroll to position [349, 0]
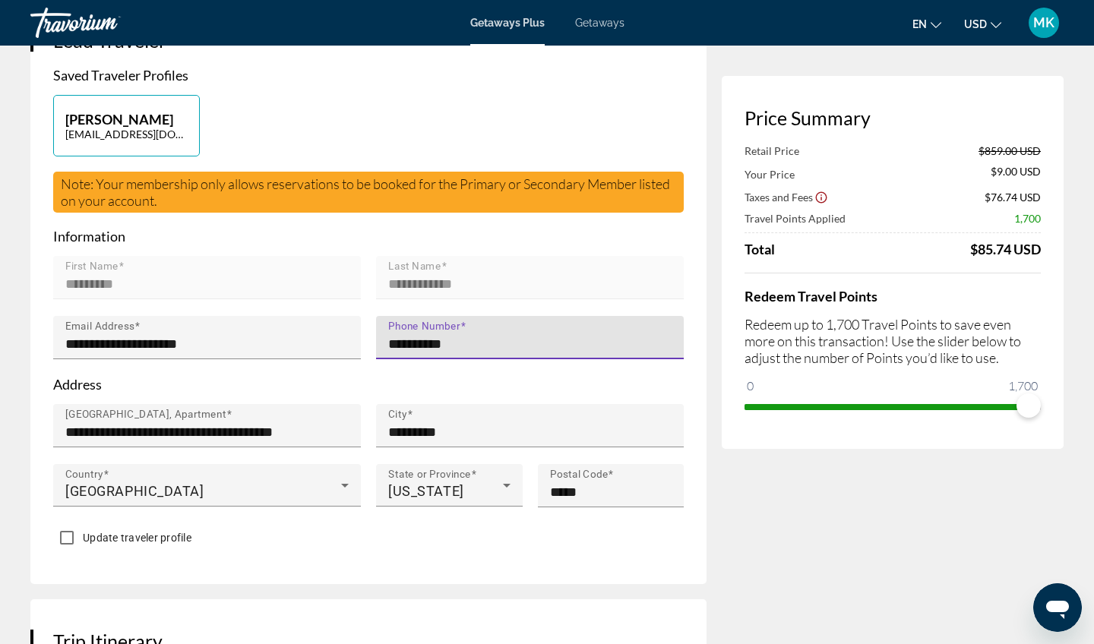
type input "**********"
click at [673, 384] on p "Address" at bounding box center [368, 384] width 631 height 17
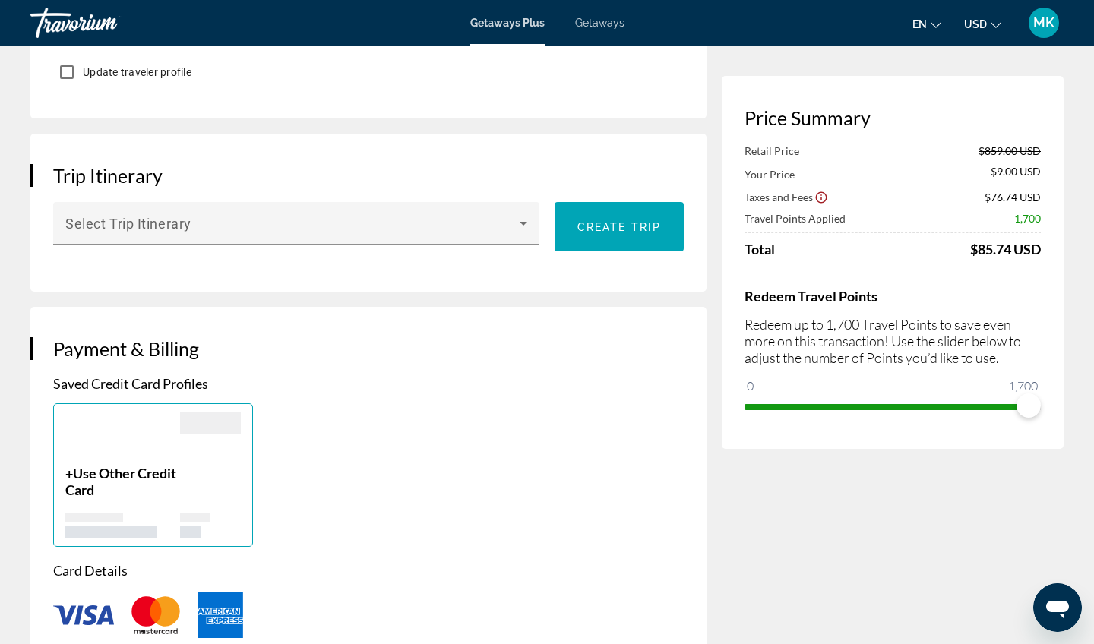
scroll to position [818, 0]
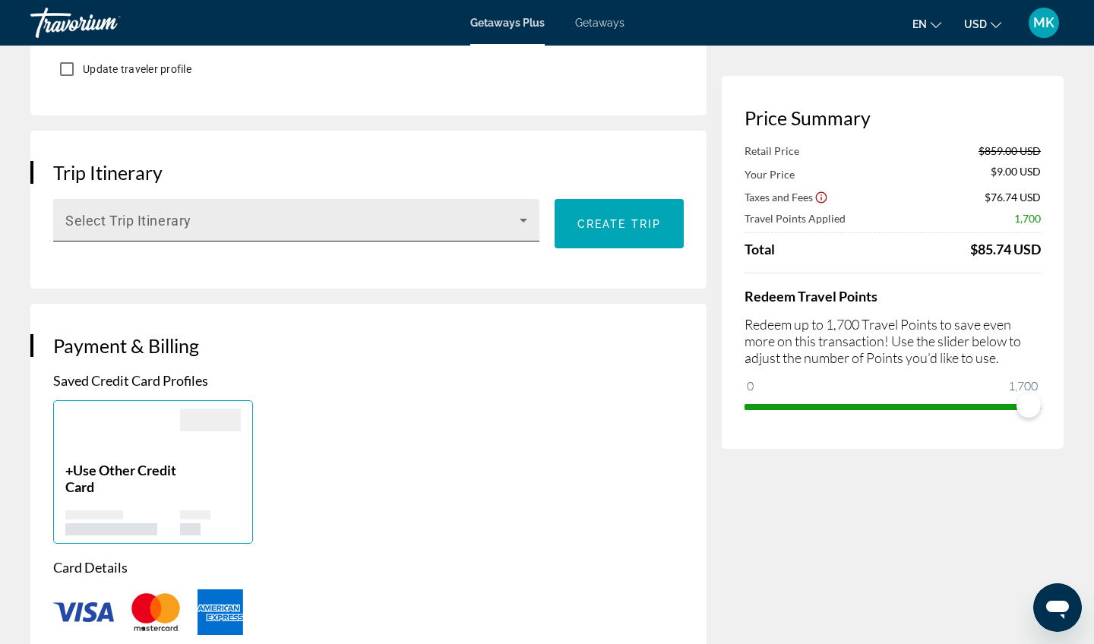
click at [405, 237] on div "Select Trip Itinerary" at bounding box center [296, 220] width 462 height 43
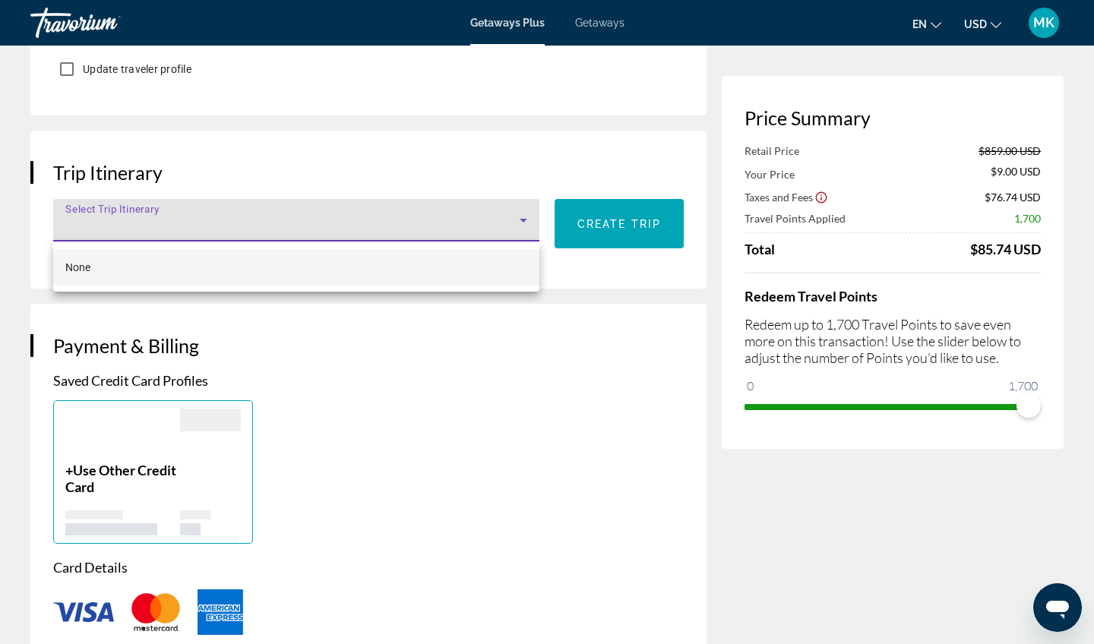
click at [454, 171] on div at bounding box center [547, 322] width 1094 height 644
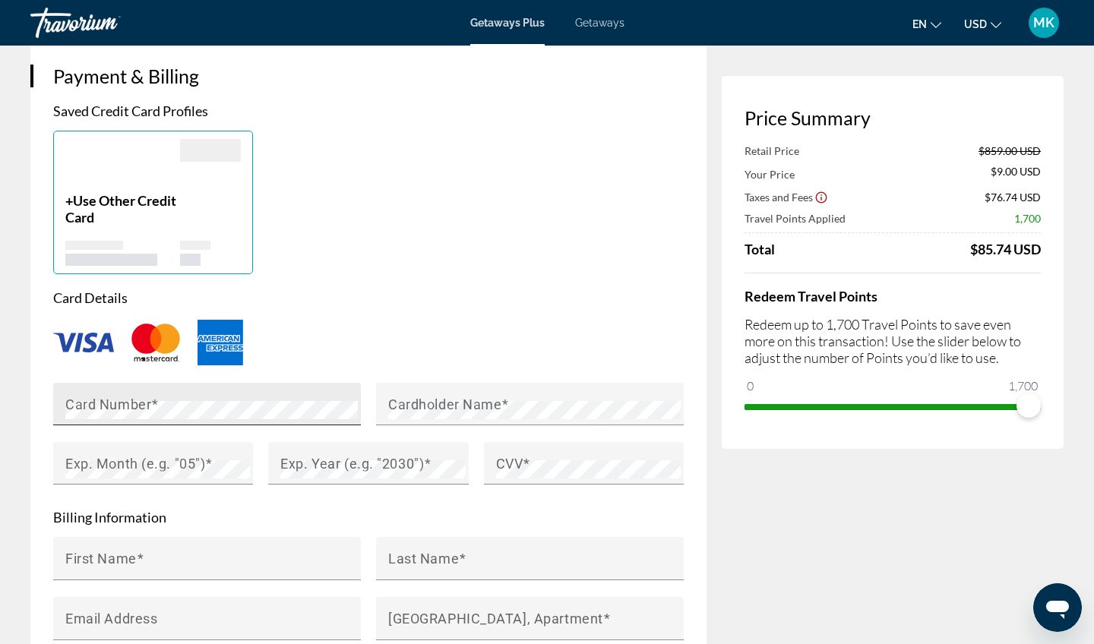
scroll to position [1090, 0]
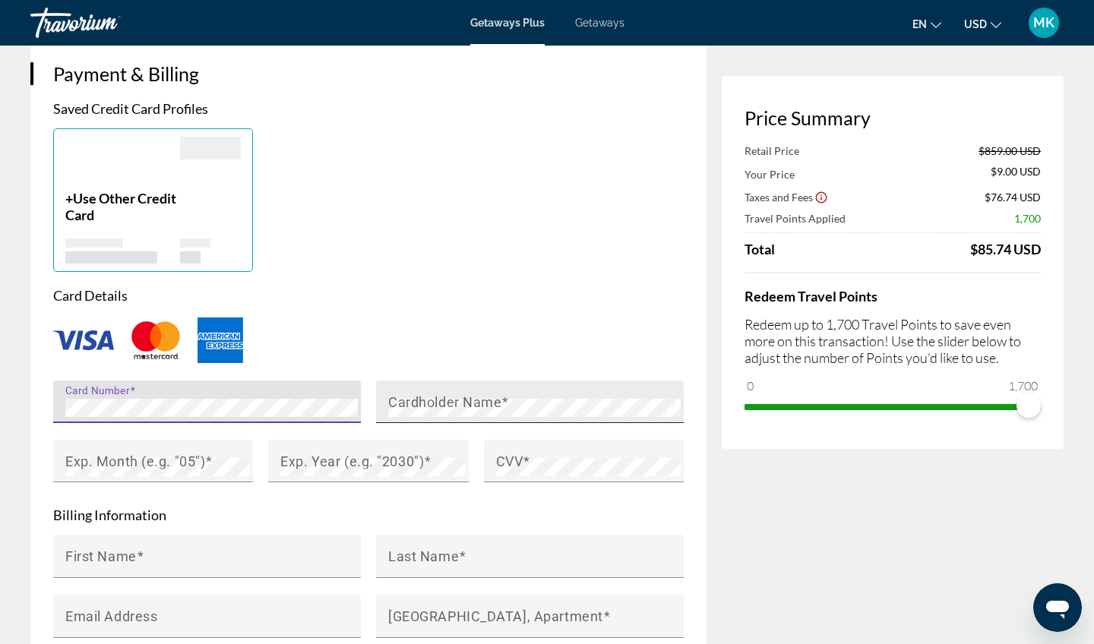
click at [425, 404] on mat-label "Cardholder Name" at bounding box center [444, 402] width 113 height 16
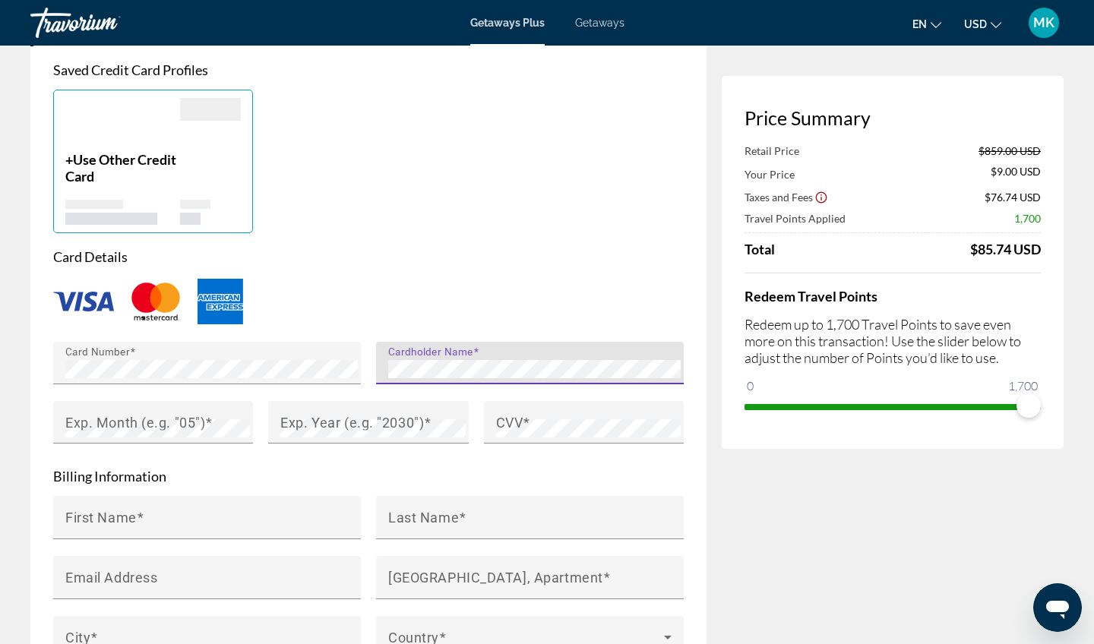
scroll to position [1165, 0]
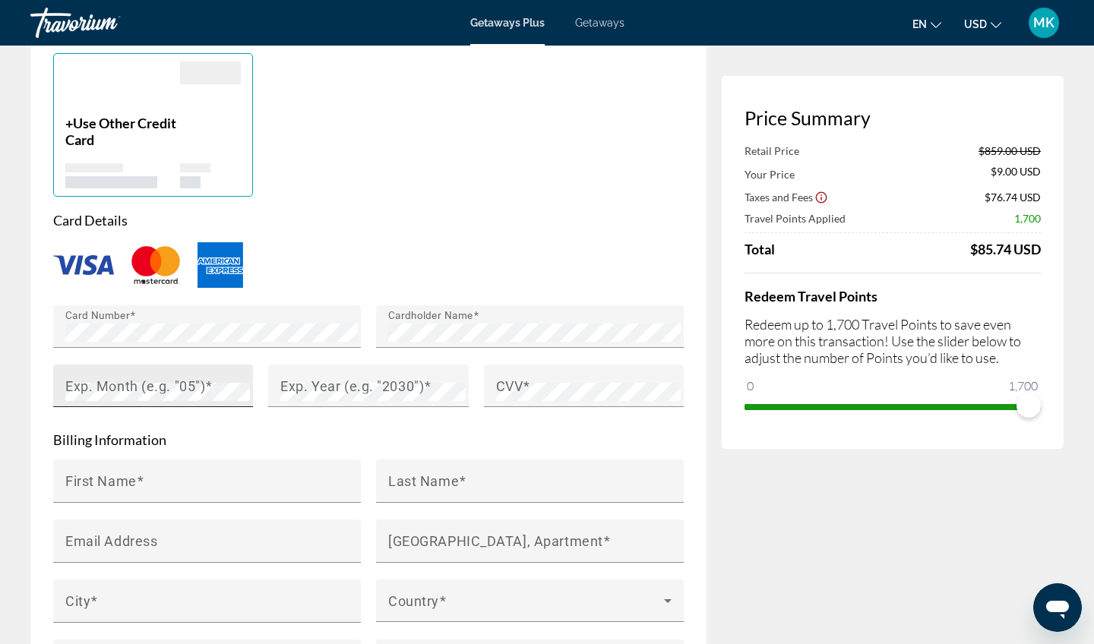
click at [188, 376] on div "Exp. Month (e.g. "05")" at bounding box center [157, 386] width 185 height 43
click at [280, 389] on div "Exp. Year (e.g. "2030")" at bounding box center [368, 386] width 200 height 43
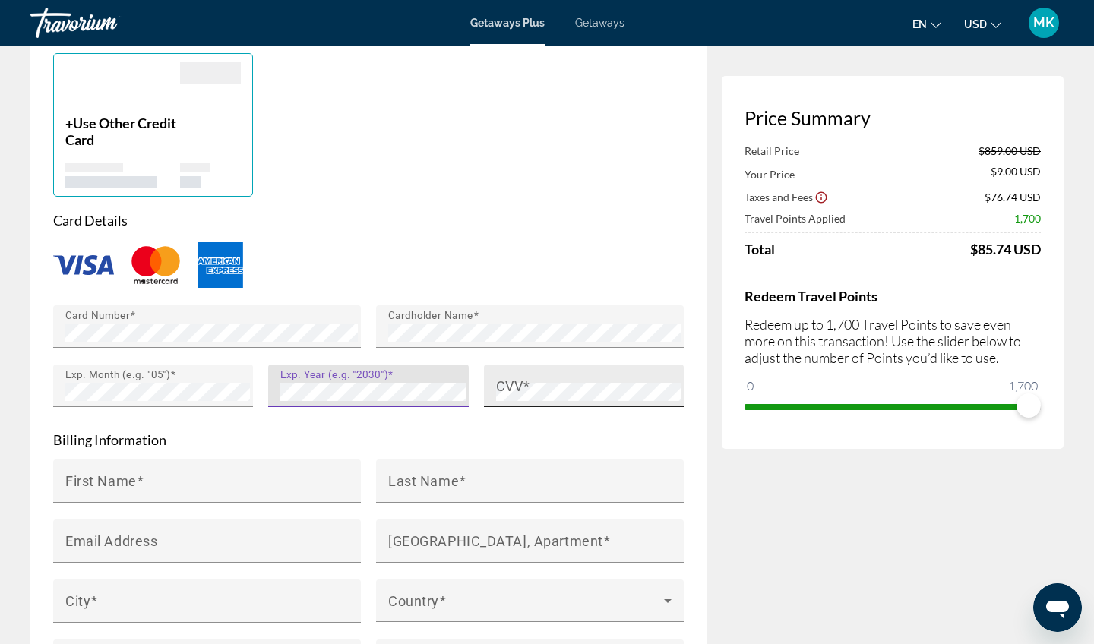
click at [525, 389] on span "Main content" at bounding box center [527, 386] width 8 height 16
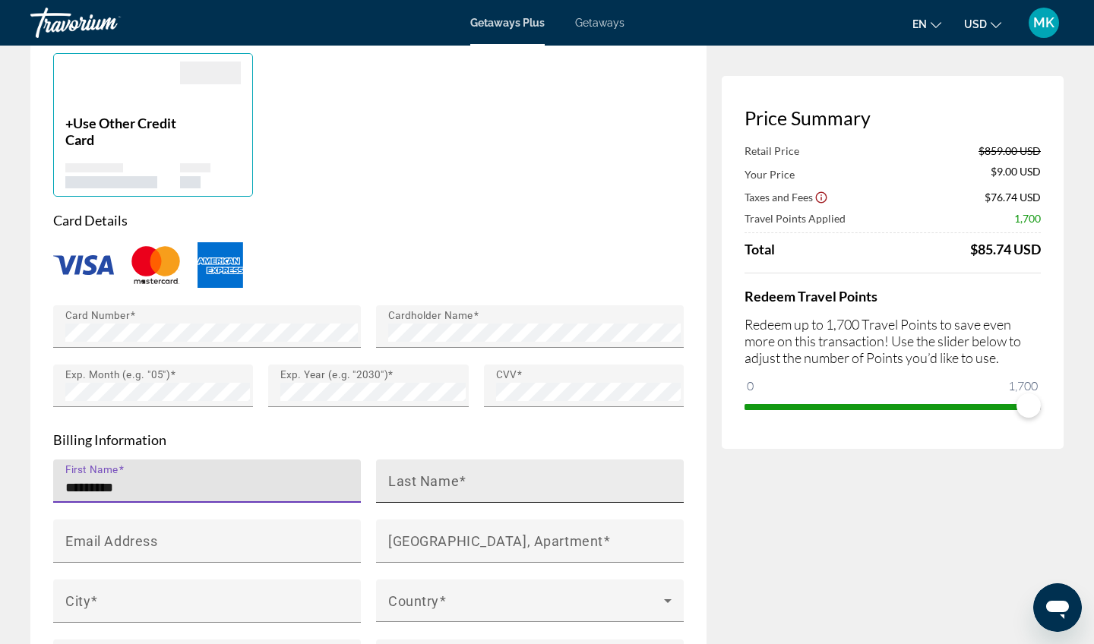
type input "*********"
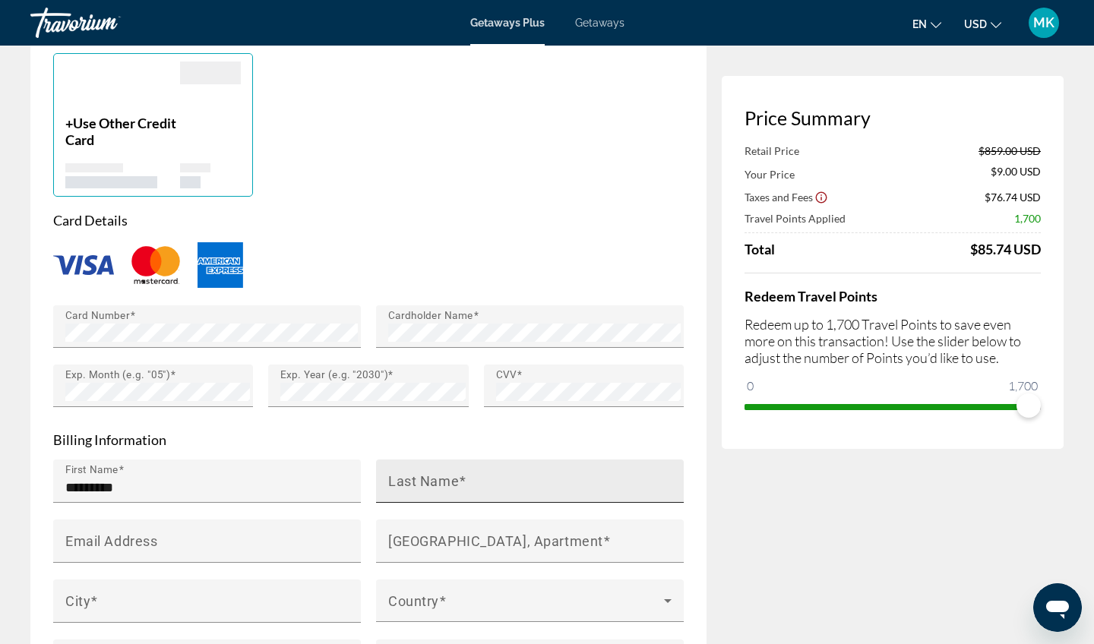
click at [424, 481] on mat-label "Last Name" at bounding box center [423, 481] width 71 height 16
click at [424, 481] on input "Last Name" at bounding box center [534, 488] width 293 height 18
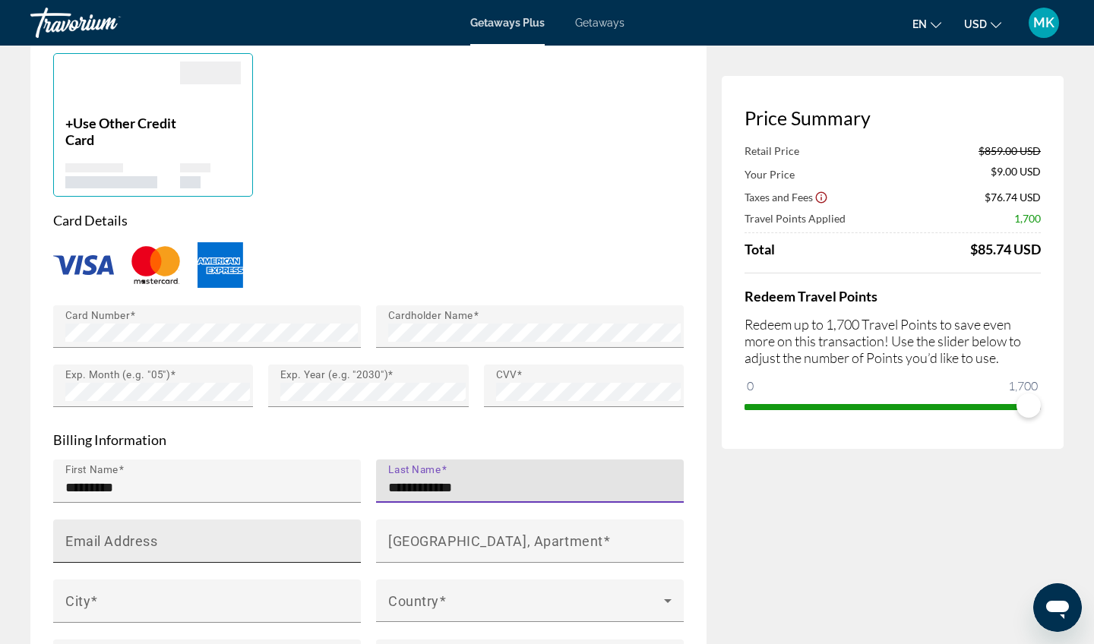
type input "**********"
click at [318, 537] on div "Email Address" at bounding box center [211, 541] width 293 height 43
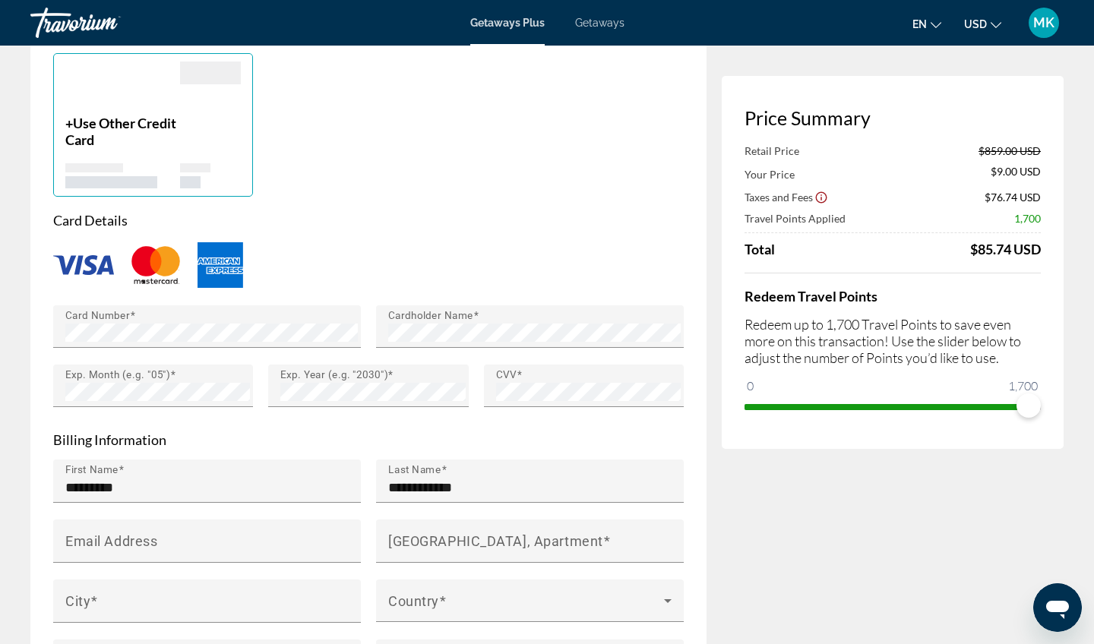
click at [391, 438] on p "Billing Information" at bounding box center [368, 440] width 631 height 17
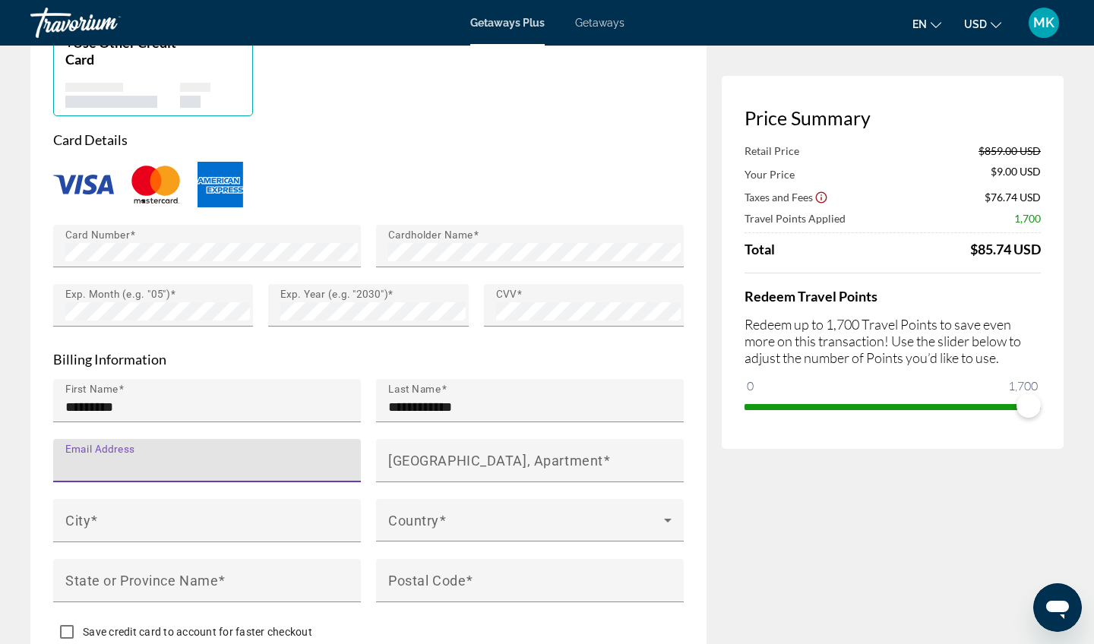
click at [287, 458] on input "Email Address" at bounding box center [211, 467] width 293 height 18
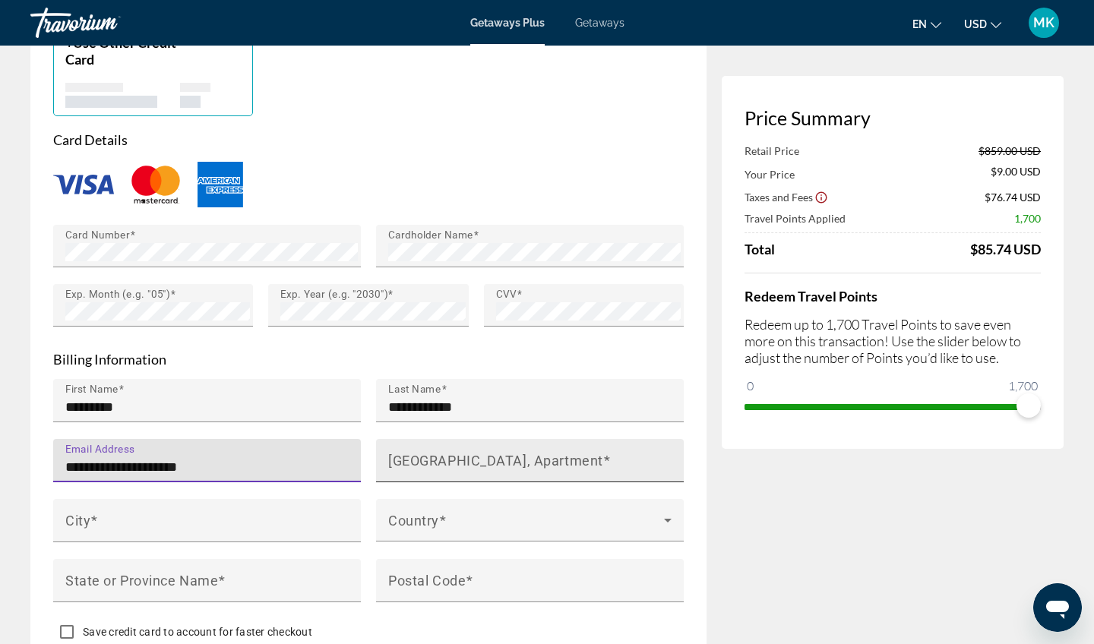
type input "**********"
click at [475, 464] on mat-label "House Number, Street, Apartment" at bounding box center [495, 460] width 215 height 16
click at [475, 464] on input "House Number, Street, Apartment" at bounding box center [534, 467] width 293 height 18
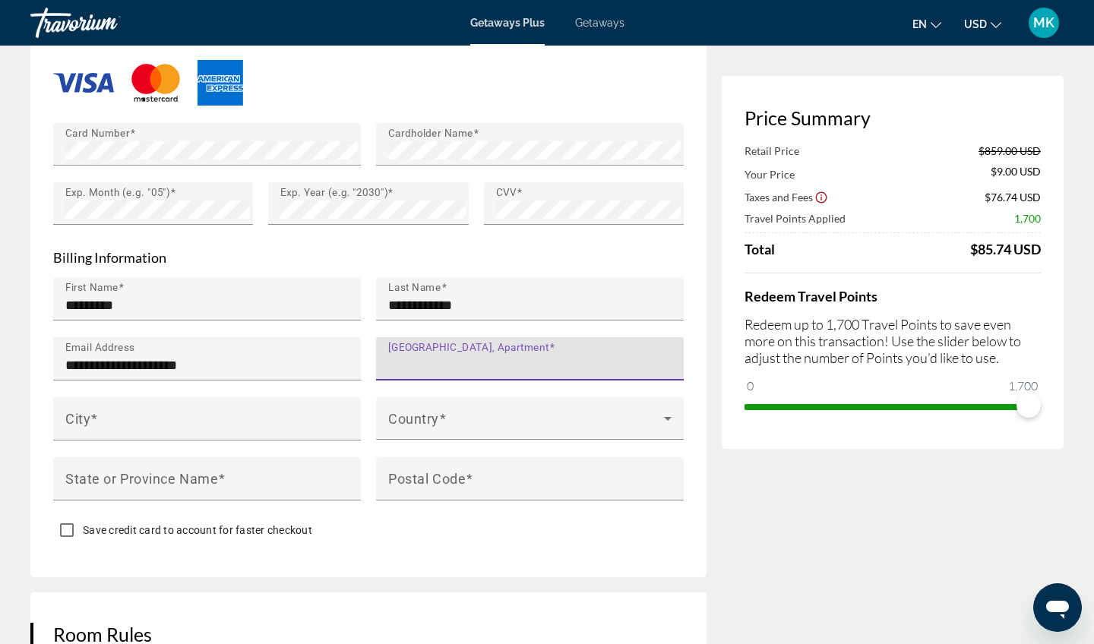
scroll to position [1364, 0]
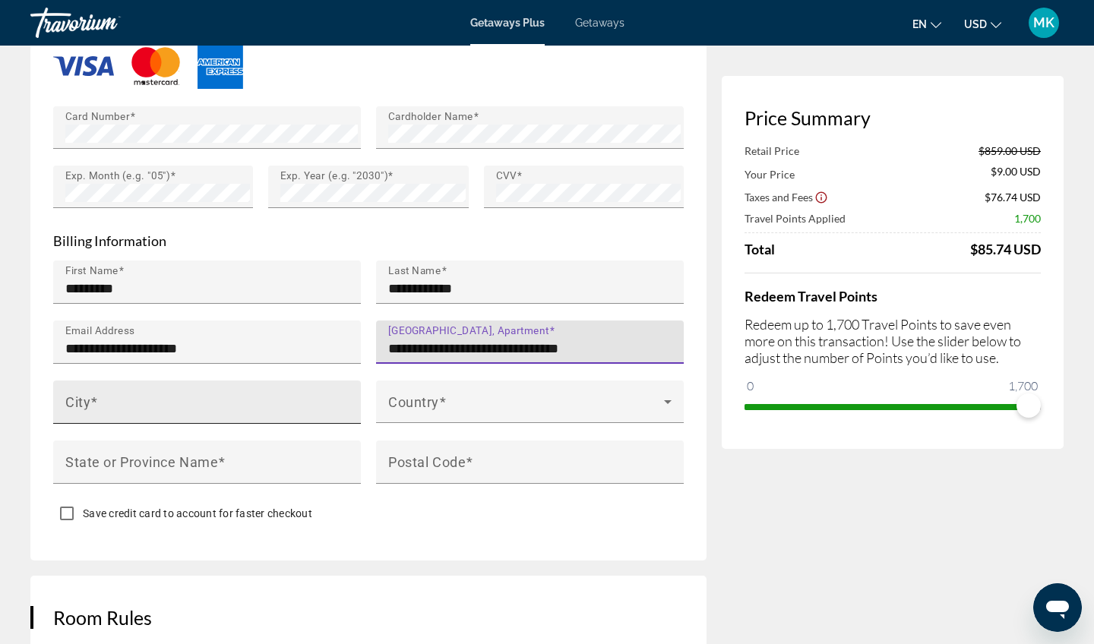
type input "**********"
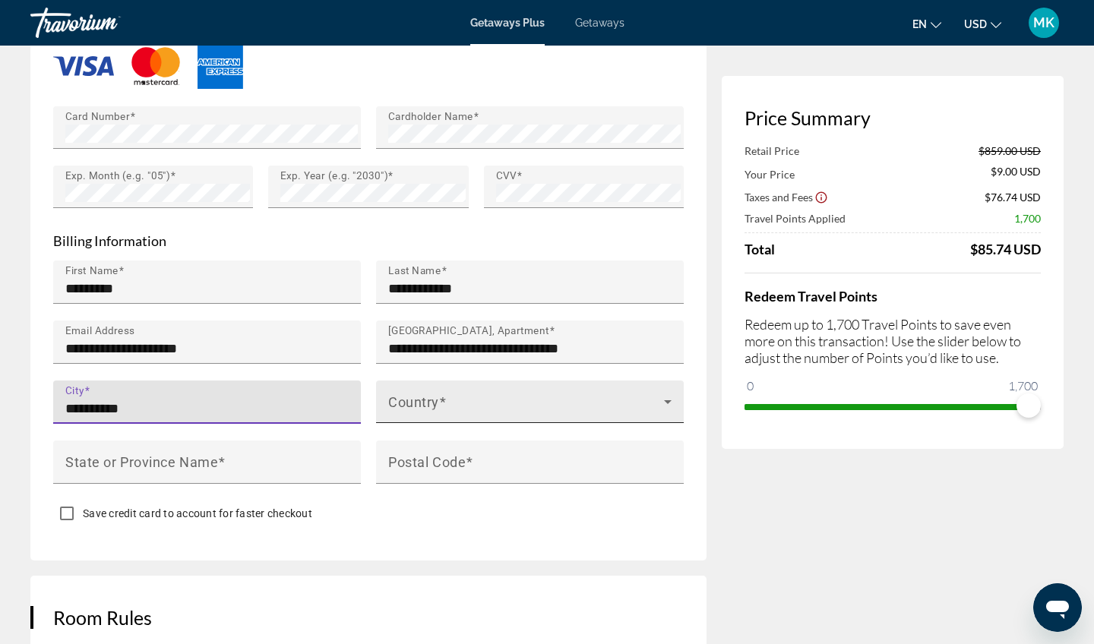
type input "*********"
click at [425, 410] on span "Main content" at bounding box center [526, 408] width 276 height 18
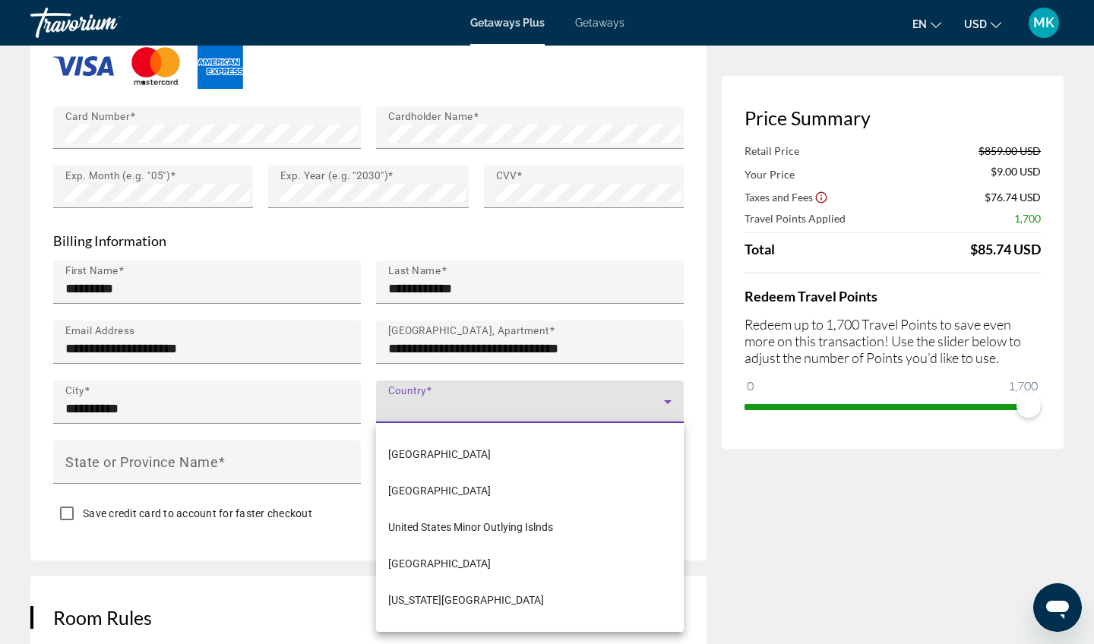
scroll to position [8779, 0]
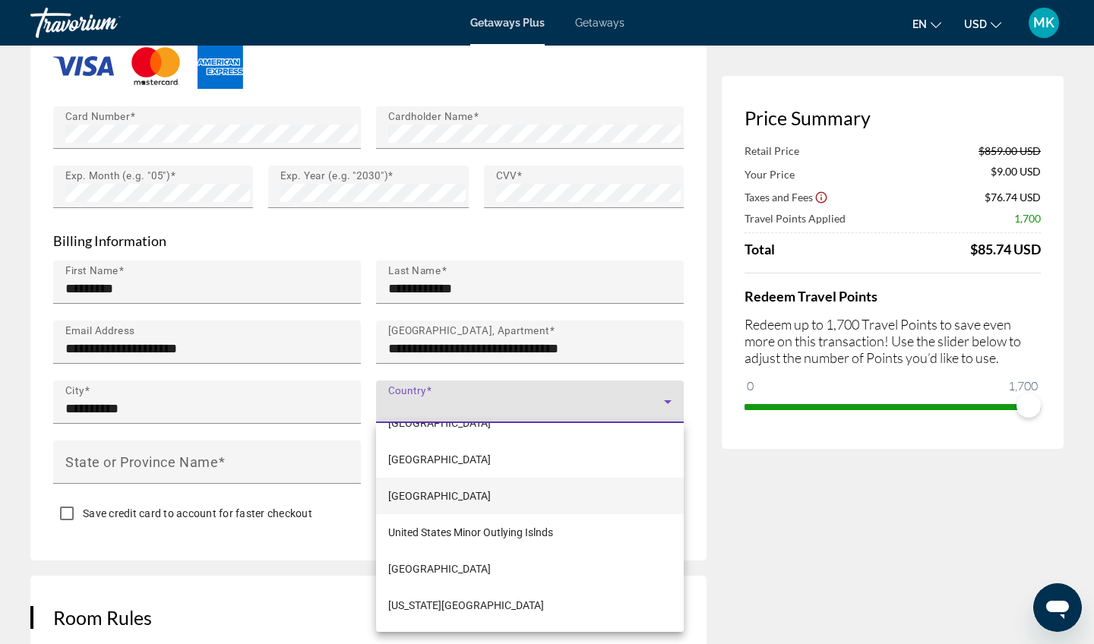
click at [478, 499] on span "United States of America" at bounding box center [439, 496] width 103 height 18
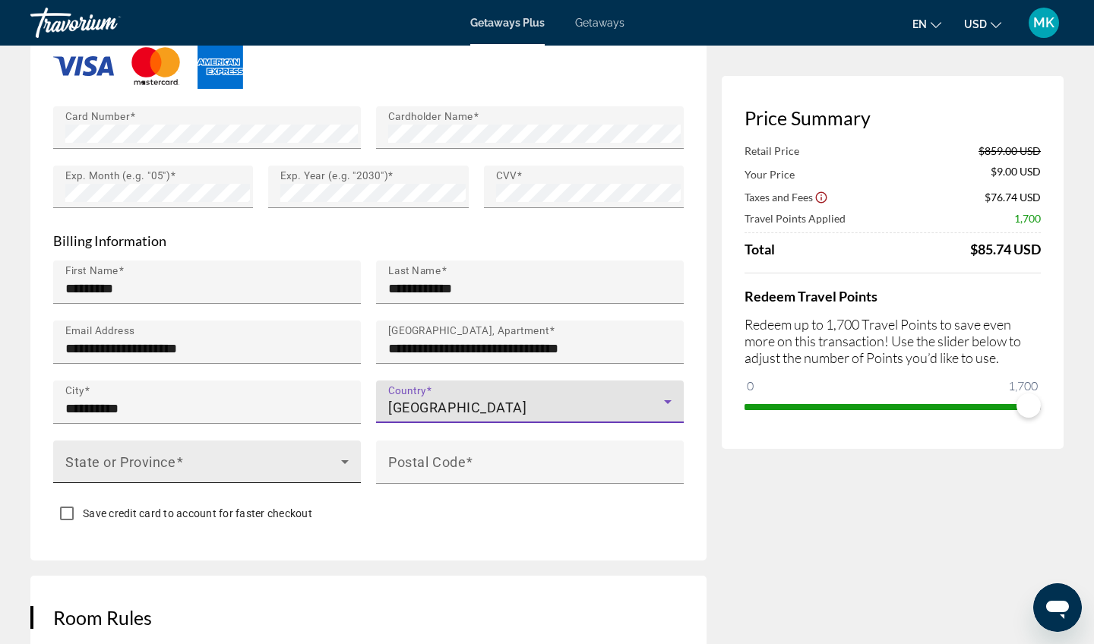
click at [290, 463] on span "Main content" at bounding box center [203, 468] width 276 height 18
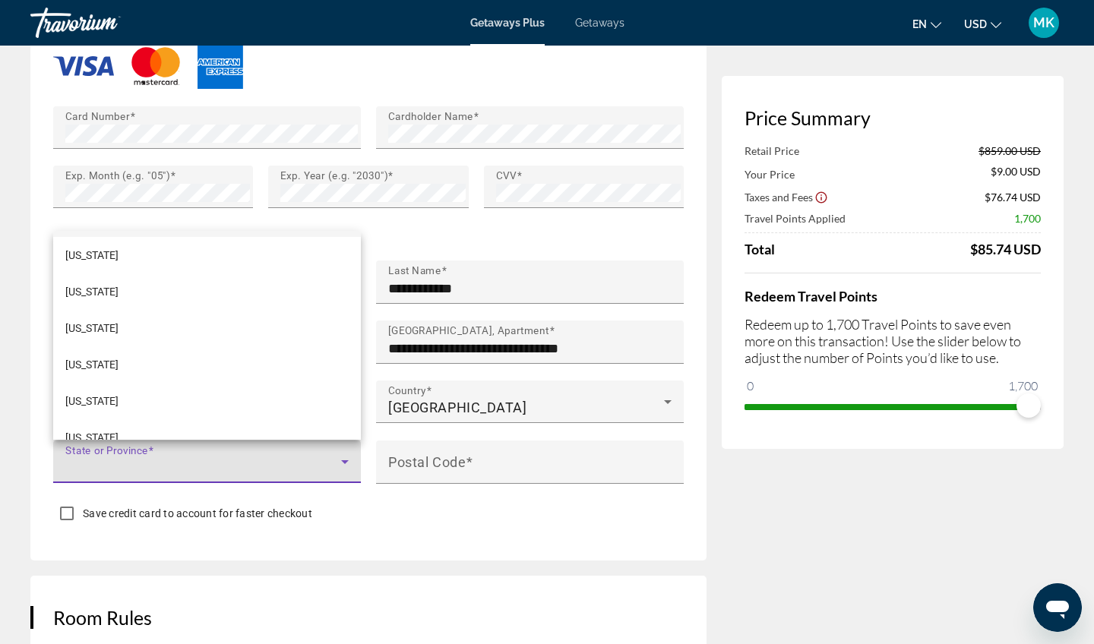
scroll to position [1095, 0]
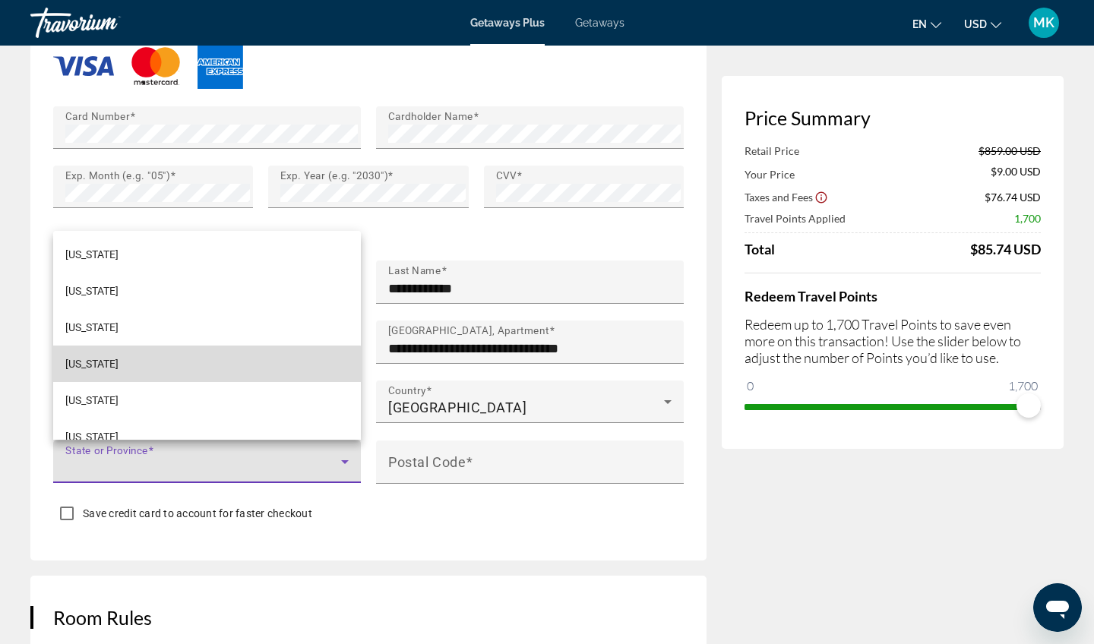
click at [147, 365] on mat-option "North Carolina" at bounding box center [207, 364] width 308 height 36
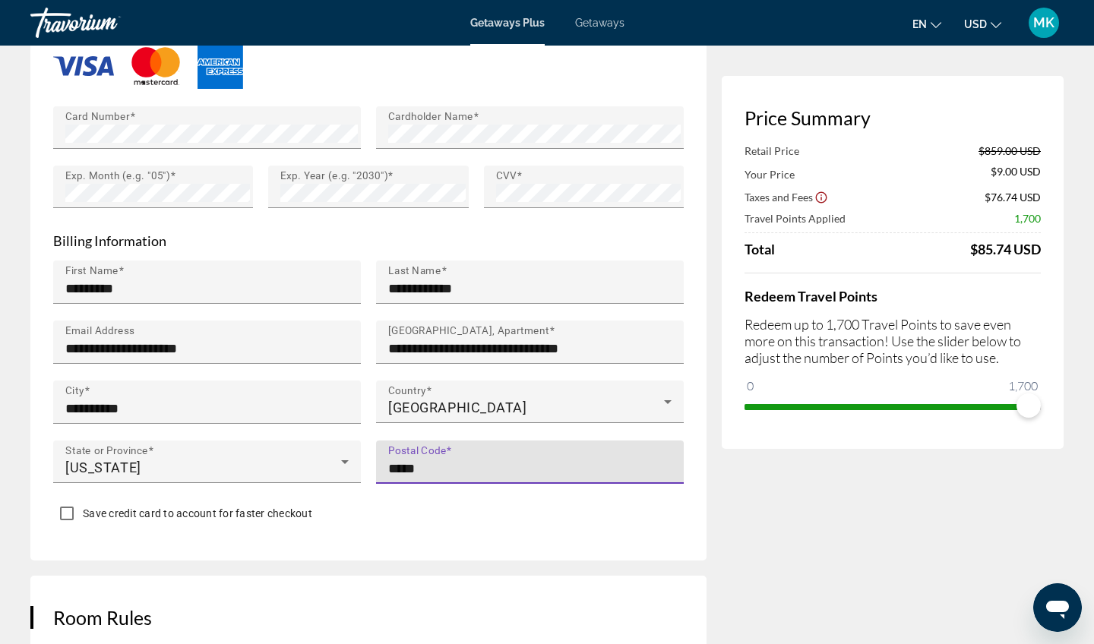
type input "*****"
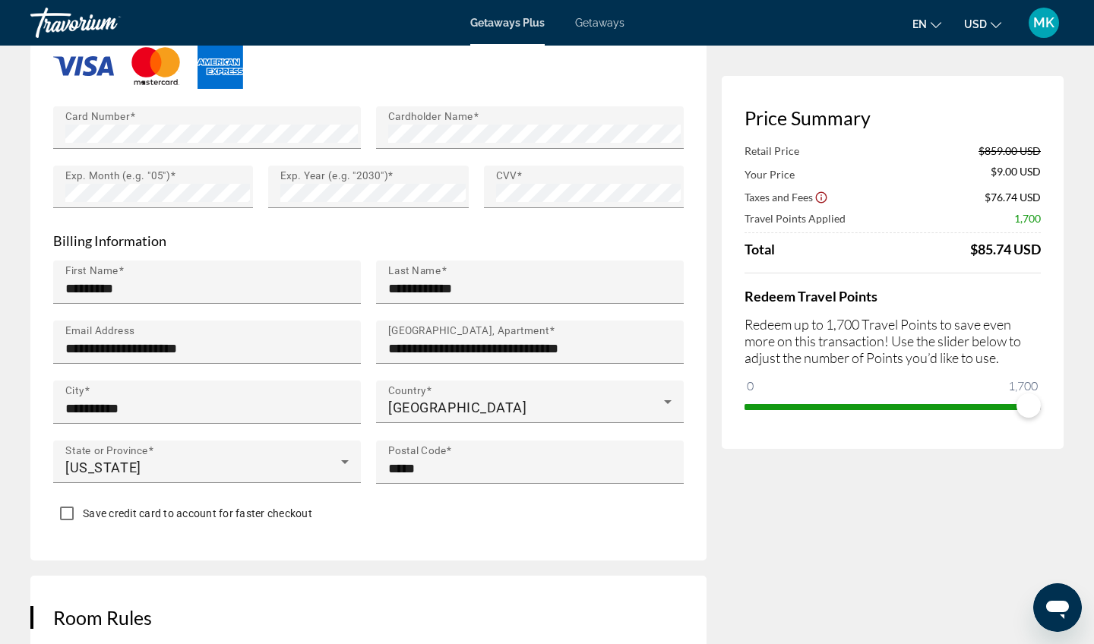
click at [428, 521] on div "Save credit card to account for faster checkout" at bounding box center [368, 516] width 631 height 30
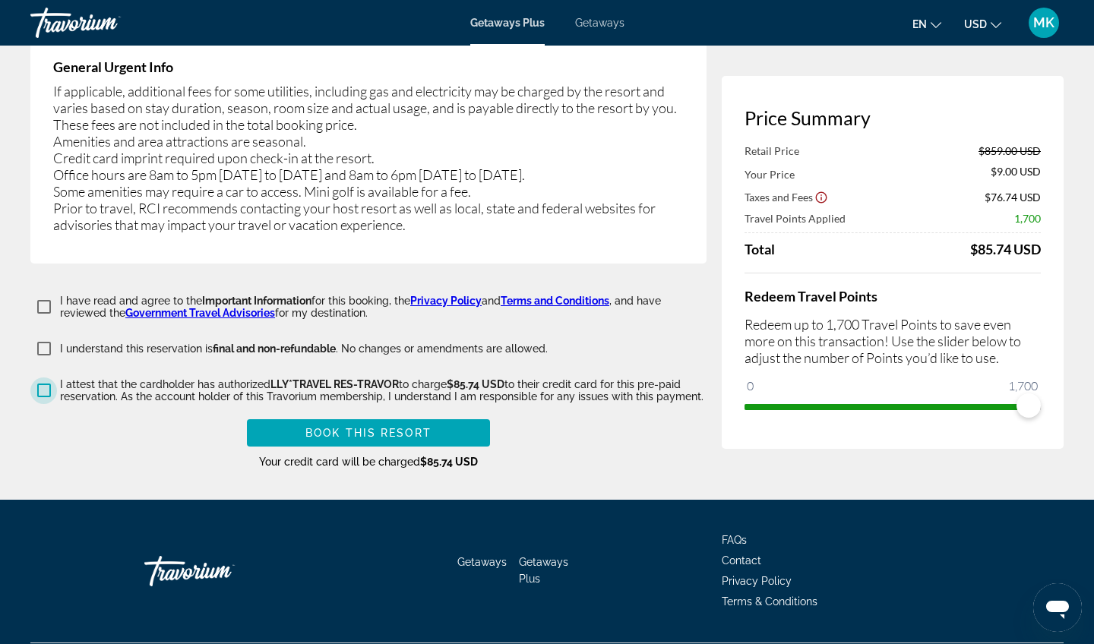
scroll to position [2770, 0]
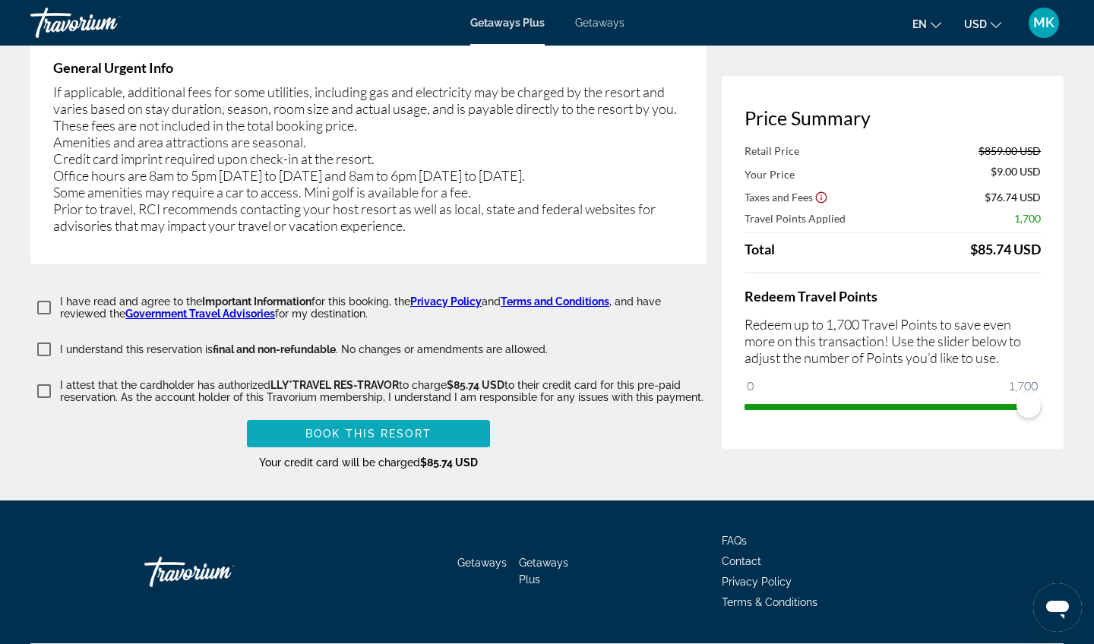
click at [422, 428] on span "Book this Resort" at bounding box center [369, 434] width 126 height 12
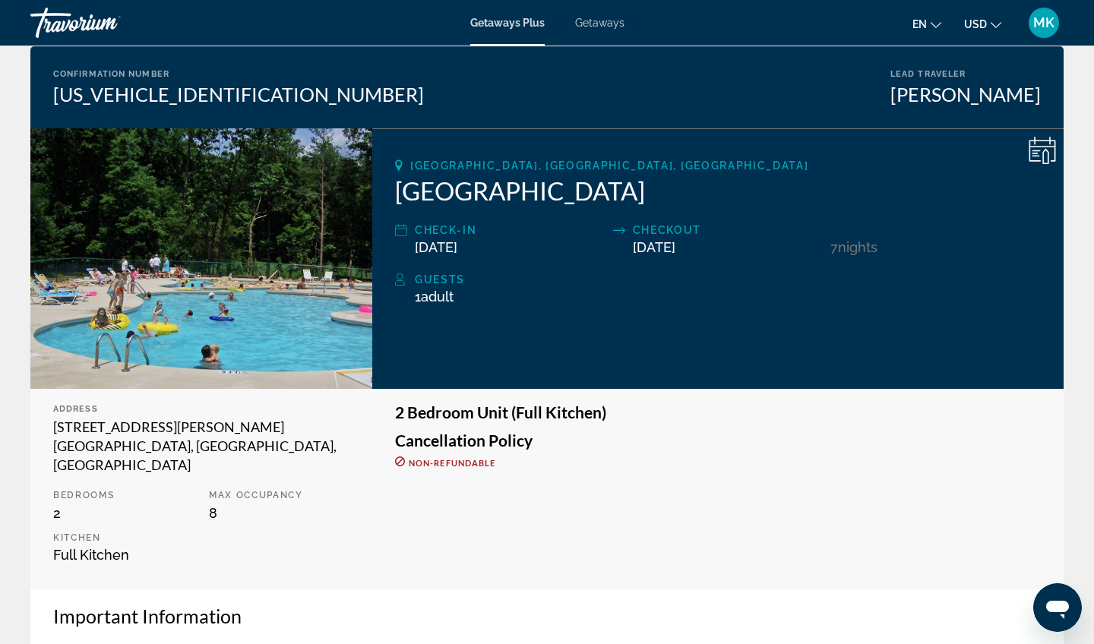
scroll to position [116, 0]
